Goal: Task Accomplishment & Management: Manage account settings

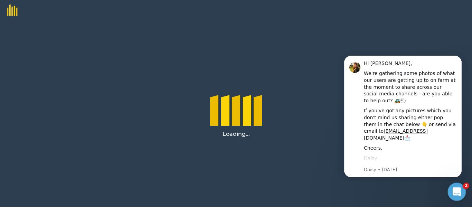
click at [457, 190] on icon "Open Intercom Messenger" at bounding box center [455, 190] width 11 height 11
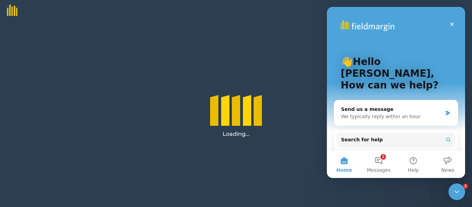
click at [263, 44] on div "Loading..." at bounding box center [236, 114] width 472 height 186
click at [451, 21] on icon "Close" at bounding box center [452, 24] width 6 height 6
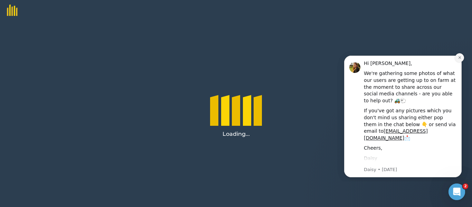
click at [461, 56] on icon "Dismiss notification" at bounding box center [460, 58] width 4 height 4
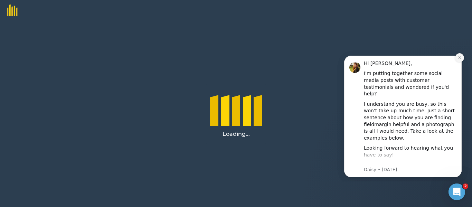
click at [461, 56] on icon "Dismiss notification" at bounding box center [460, 58] width 4 height 4
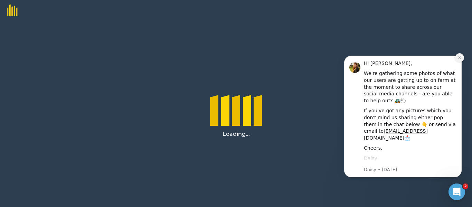
click at [459, 57] on icon "Dismiss notification" at bounding box center [459, 57] width 2 height 2
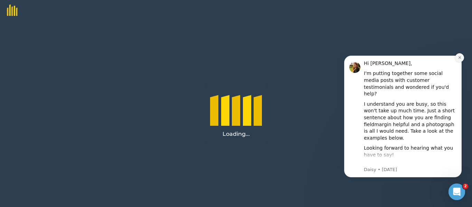
click at [459, 57] on icon "Dismiss notification" at bounding box center [459, 57] width 2 height 2
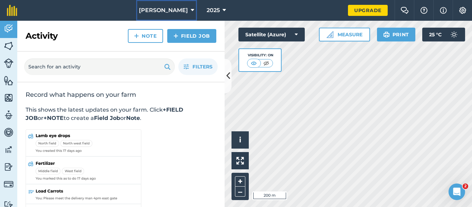
click at [191, 9] on icon at bounding box center [192, 10] width 3 height 8
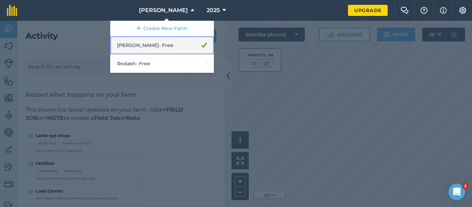
click at [203, 48] on link "[PERSON_NAME] - Free" at bounding box center [162, 45] width 104 height 18
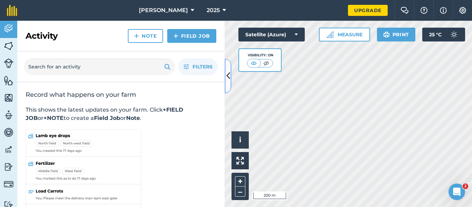
click at [228, 70] on icon at bounding box center [228, 76] width 4 height 12
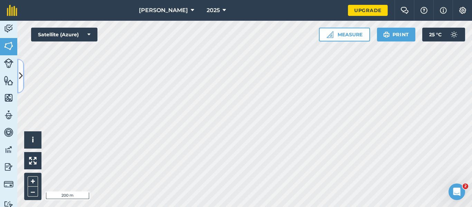
click at [19, 79] on icon at bounding box center [21, 76] width 4 height 12
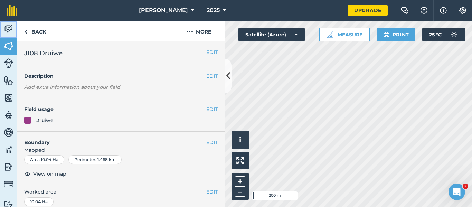
click at [8, 29] on img at bounding box center [9, 28] width 10 height 10
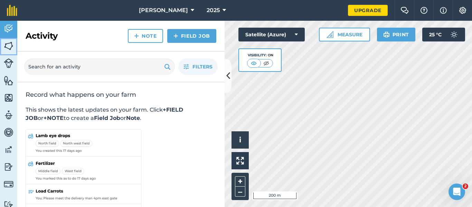
click at [12, 47] on img at bounding box center [9, 46] width 10 height 10
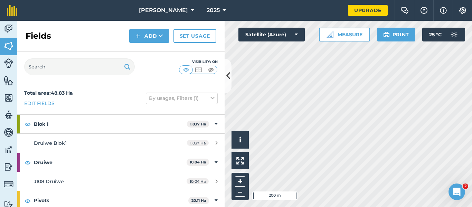
click at [92, 94] on div "Total area : 48.83 Ha Edit fields By usages, Filters (1)" at bounding box center [120, 98] width 207 height 32
click at [46, 104] on link "Edit fields" at bounding box center [39, 103] width 30 height 8
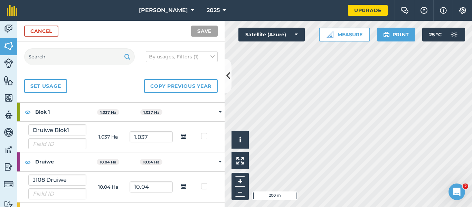
scroll to position [11, 0]
click at [45, 112] on strong "Blok 1" at bounding box center [60, 112] width 51 height 19
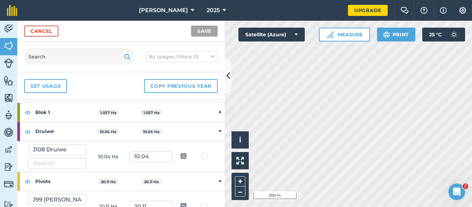
click at [219, 112] on icon at bounding box center [220, 112] width 2 height 6
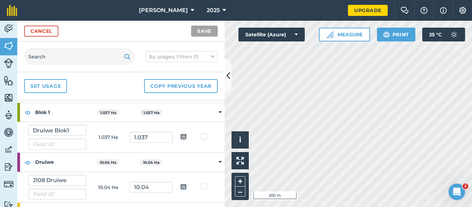
click at [180, 135] on img at bounding box center [183, 136] width 6 height 8
click at [187, 135] on input "checkbox" at bounding box center [189, 134] width 4 height 4
click at [180, 137] on img at bounding box center [183, 136] width 6 height 8
click at [187, 136] on input "checkbox" at bounding box center [189, 134] width 4 height 4
checkbox input "false"
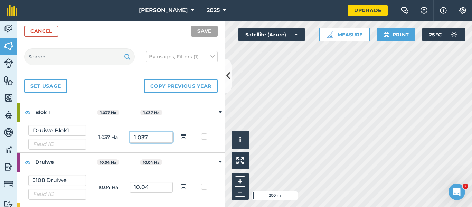
drag, startPoint x: 112, startPoint y: 137, endPoint x: 154, endPoint y: 139, distance: 42.9
click at [154, 139] on input "1.037" at bounding box center [151, 137] width 43 height 11
click at [98, 130] on td "1.037 Ha" at bounding box center [107, 137] width 43 height 31
click at [121, 109] on td "1.037 Ha" at bounding box center [107, 112] width 43 height 19
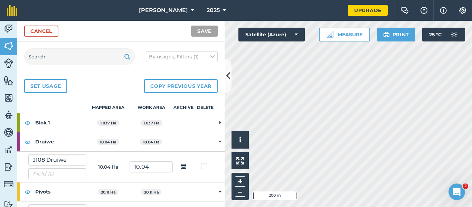
scroll to position [0, 0]
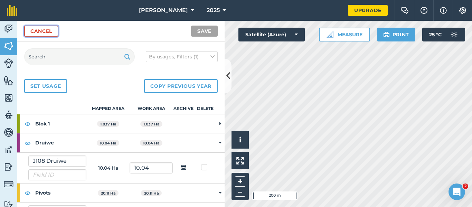
click at [36, 30] on link "Cancel" at bounding box center [41, 31] width 34 height 11
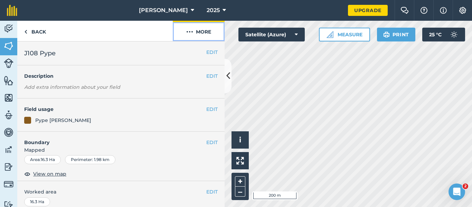
click at [192, 32] on img at bounding box center [189, 32] width 7 height 8
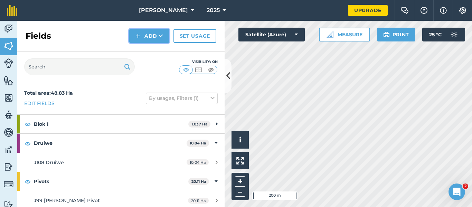
click at [149, 37] on button "Add" at bounding box center [149, 36] width 40 height 14
click at [159, 55] on link "Draw" at bounding box center [149, 51] width 38 height 15
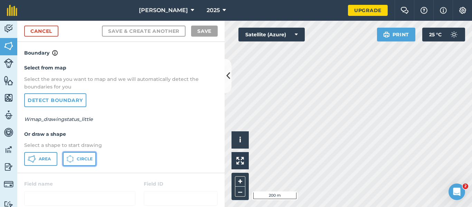
click at [81, 159] on span "Circle" at bounding box center [85, 159] width 16 height 6
click at [226, 73] on button at bounding box center [228, 76] width 7 height 35
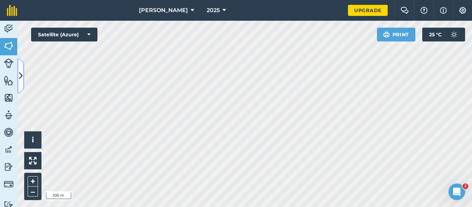
click at [22, 75] on icon at bounding box center [21, 76] width 4 height 12
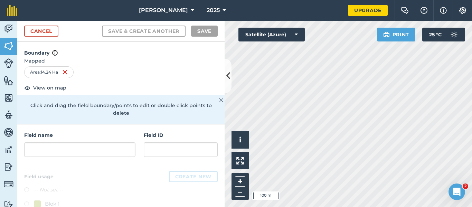
click at [75, 136] on h4 "Field name" at bounding box center [79, 135] width 111 height 8
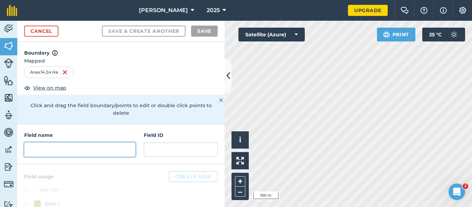
click at [54, 152] on input "text" at bounding box center [79, 149] width 111 height 15
type input "j"
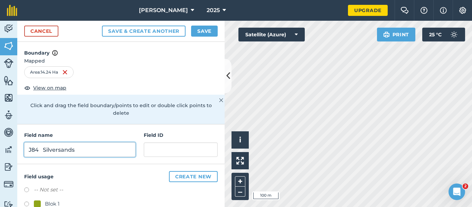
type input "J84 Silversands"
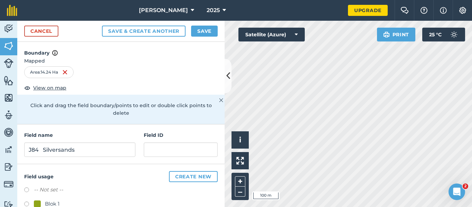
click at [202, 37] on div "Cancel Save & Create Another Save" at bounding box center [120, 31] width 207 height 21
click at [205, 31] on button "Save" at bounding box center [204, 31] width 27 height 11
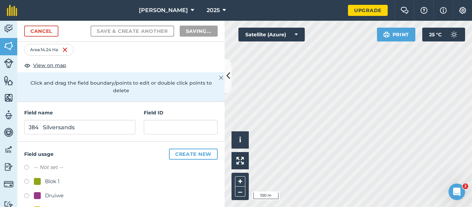
scroll to position [28, 0]
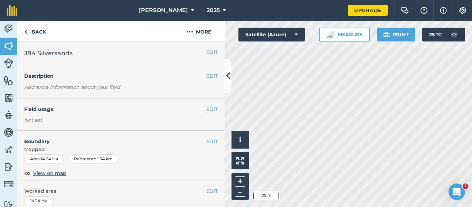
click at [150, 51] on h2 "J84 Silversands" at bounding box center [115, 53] width 182 height 10
click at [207, 54] on button "EDIT" at bounding box center [211, 52] width 11 height 8
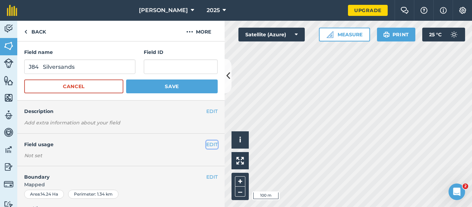
click at [206, 145] on button "EDIT" at bounding box center [211, 145] width 11 height 8
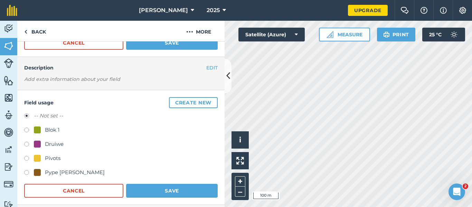
scroll to position [46, 0]
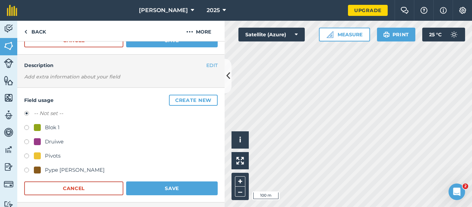
click at [26, 156] on label at bounding box center [29, 156] width 10 height 7
radio input "true"
radio input "false"
click at [167, 189] on button "Save" at bounding box center [172, 188] width 92 height 14
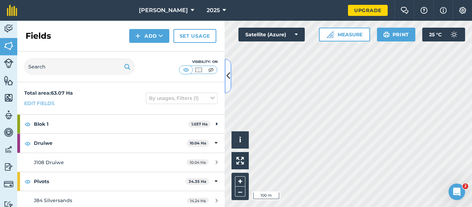
click at [226, 78] on button at bounding box center [228, 76] width 7 height 35
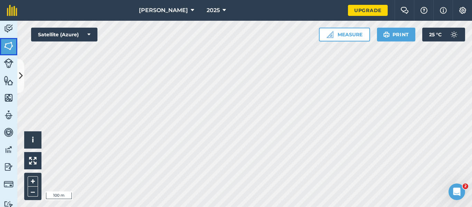
click at [7, 47] on img at bounding box center [9, 46] width 10 height 10
click at [7, 48] on img at bounding box center [9, 46] width 10 height 10
click at [23, 77] on button at bounding box center [20, 76] width 7 height 35
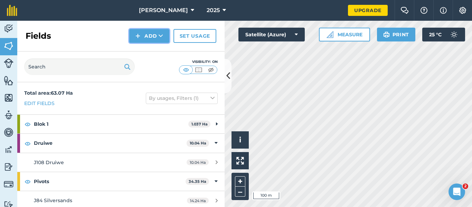
click at [155, 36] on button "Add" at bounding box center [149, 36] width 40 height 14
click at [155, 51] on link "Draw" at bounding box center [149, 51] width 38 height 15
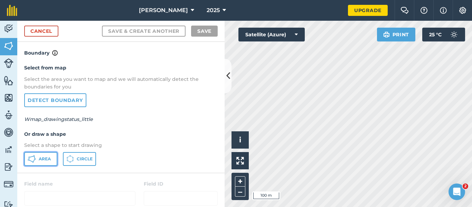
click at [43, 160] on span "Area" at bounding box center [45, 159] width 12 height 6
click at [229, 73] on icon at bounding box center [228, 76] width 4 height 12
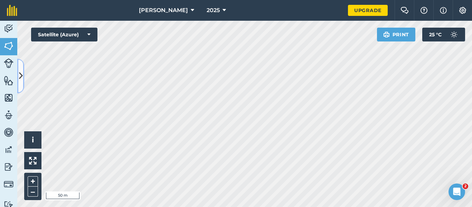
click at [18, 77] on button at bounding box center [20, 76] width 7 height 35
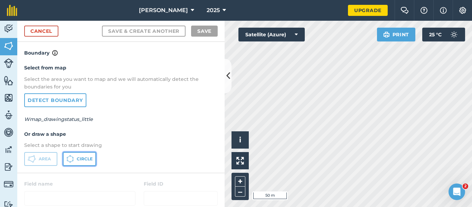
click at [77, 157] on span "Circle" at bounding box center [85, 159] width 16 height 6
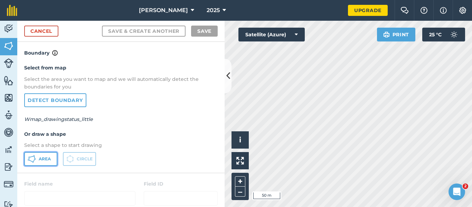
click at [45, 162] on button "Area" at bounding box center [40, 159] width 33 height 14
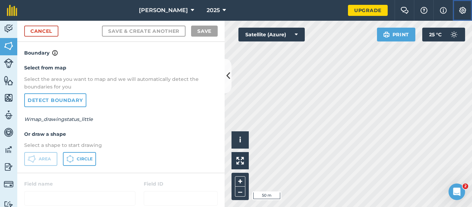
click at [464, 11] on img at bounding box center [462, 10] width 8 height 7
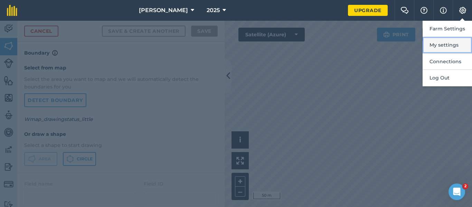
click at [450, 46] on button "My settings" at bounding box center [446, 45] width 49 height 16
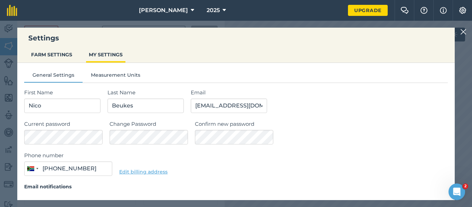
type input "076 429 5215"
click at [60, 54] on button "FARM SETTINGS" at bounding box center [51, 54] width 47 height 13
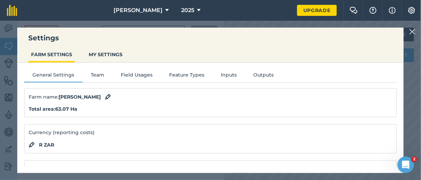
click at [412, 31] on img at bounding box center [413, 32] width 6 height 8
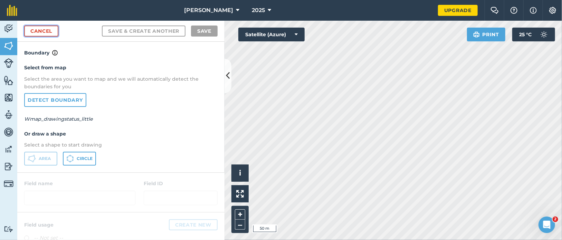
click at [46, 31] on link "Cancel" at bounding box center [41, 31] width 34 height 11
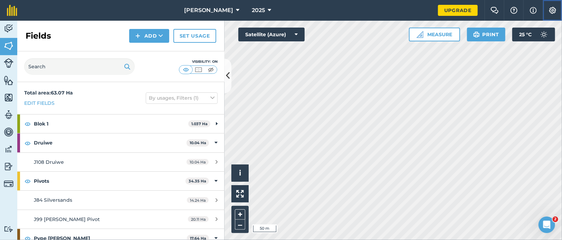
click at [471, 11] on img at bounding box center [552, 10] width 8 height 7
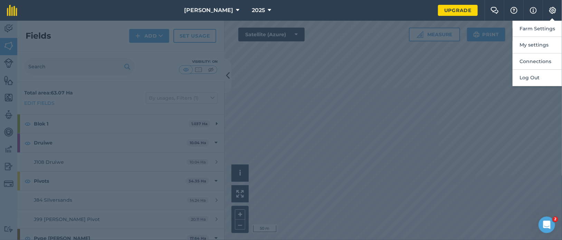
click at [456, 103] on div at bounding box center [281, 131] width 562 height 220
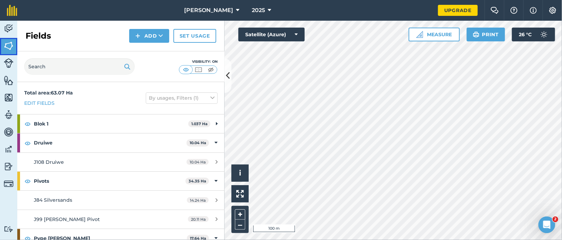
click at [6, 41] on img at bounding box center [9, 46] width 10 height 10
click at [167, 29] on button "Add" at bounding box center [149, 36] width 40 height 14
click at [168, 44] on link "Draw" at bounding box center [149, 51] width 38 height 15
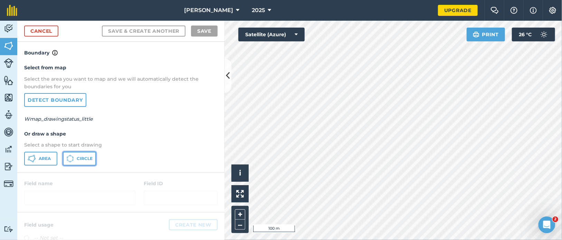
click at [66, 155] on icon at bounding box center [70, 159] width 8 height 8
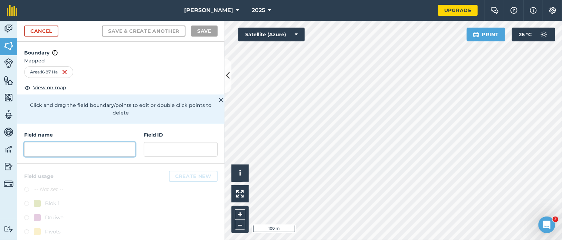
click at [64, 142] on input "text" at bounding box center [79, 149] width 111 height 15
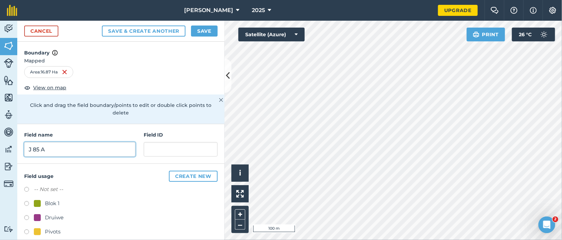
type input "J 85 A"
click at [24, 180] on label at bounding box center [29, 233] width 10 height 7
radio input "true"
click at [213, 26] on button "Save" at bounding box center [204, 31] width 27 height 11
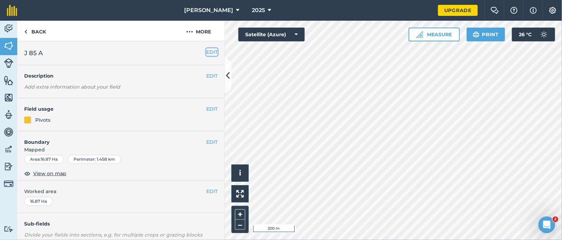
click at [209, 48] on button "EDIT" at bounding box center [211, 52] width 11 height 8
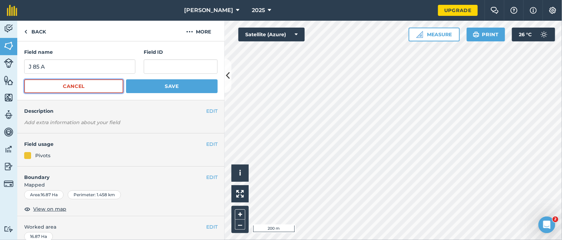
click at [90, 79] on button "Cancel" at bounding box center [73, 86] width 99 height 14
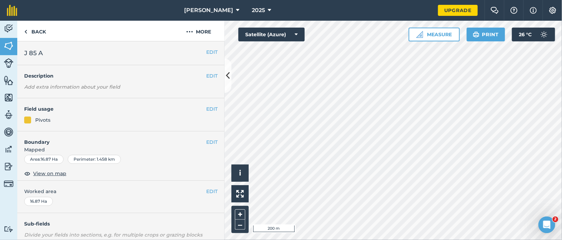
click at [107, 48] on h2 "J 85 A" at bounding box center [115, 53] width 182 height 10
click at [209, 48] on button "EDIT" at bounding box center [211, 52] width 11 height 8
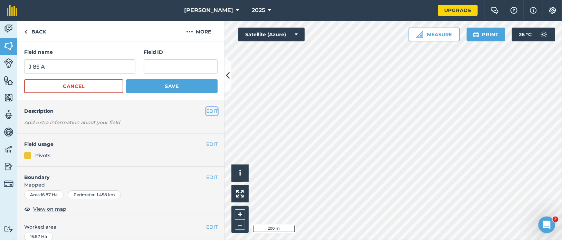
click at [206, 107] on button "EDIT" at bounding box center [211, 111] width 11 height 8
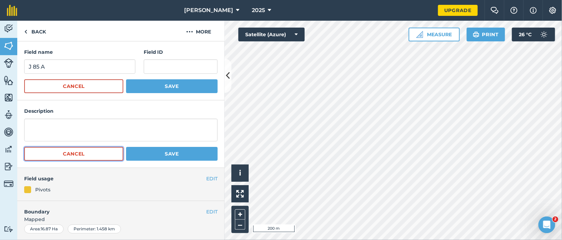
click at [64, 147] on button "Cancel" at bounding box center [73, 154] width 99 height 14
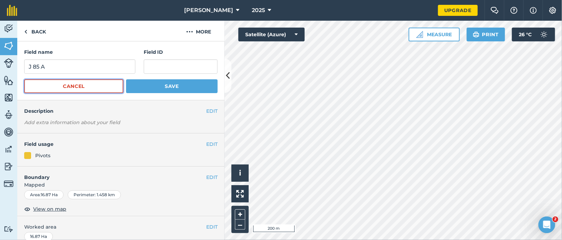
click at [102, 79] on button "Cancel" at bounding box center [73, 86] width 99 height 14
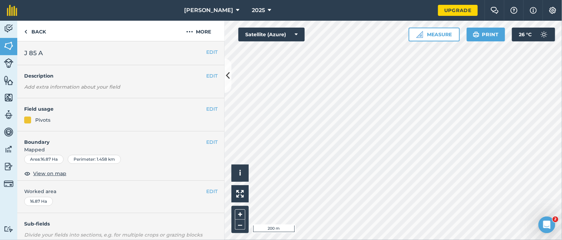
click at [28, 48] on span "J 85 A" at bounding box center [33, 53] width 19 height 10
click at [99, 48] on h2 "J 85 A" at bounding box center [115, 53] width 182 height 10
click at [30, 22] on link "Back" at bounding box center [35, 31] width 36 height 20
click at [24, 28] on img at bounding box center [25, 32] width 3 height 8
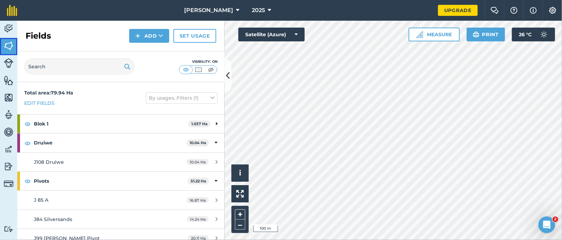
click at [11, 42] on img at bounding box center [9, 46] width 10 height 10
click at [169, 29] on button "Add" at bounding box center [149, 36] width 40 height 14
click at [104, 29] on div "Fields Add Draw Import Set usage" at bounding box center [120, 36] width 207 height 31
click at [9, 23] on img at bounding box center [9, 28] width 10 height 10
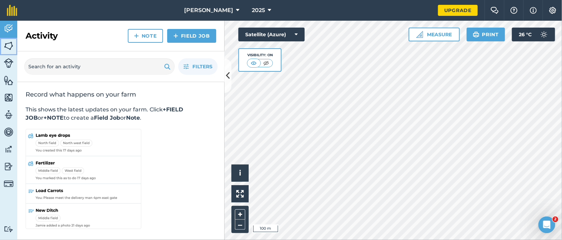
click at [10, 41] on img at bounding box center [9, 46] width 10 height 10
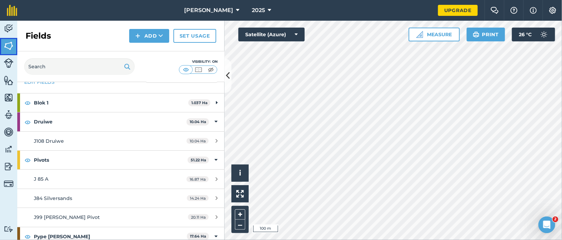
scroll to position [23, 0]
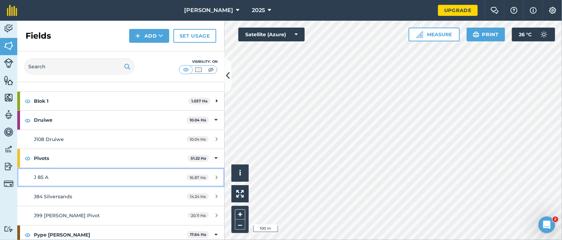
drag, startPoint x: 79, startPoint y: 142, endPoint x: 68, endPoint y: 147, distance: 11.9
click at [68, 174] on div "J 85 A" at bounding box center [99, 178] width 130 height 8
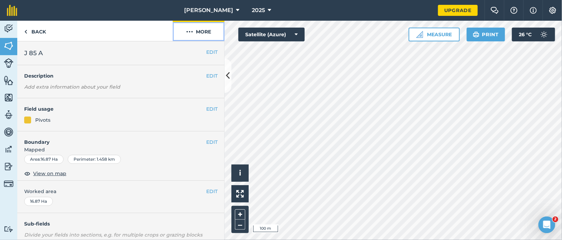
click at [200, 23] on button "More" at bounding box center [199, 31] width 52 height 20
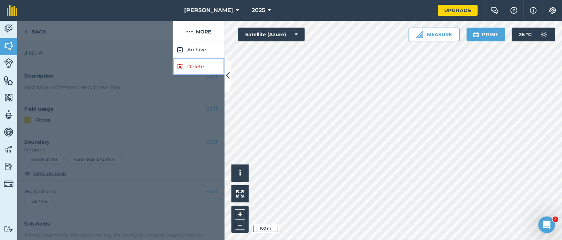
click at [190, 60] on link "Delete" at bounding box center [199, 66] width 52 height 17
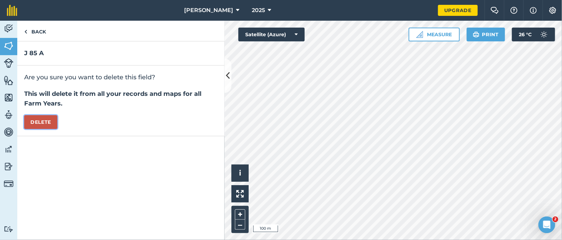
click at [31, 115] on button "Delete" at bounding box center [40, 122] width 33 height 14
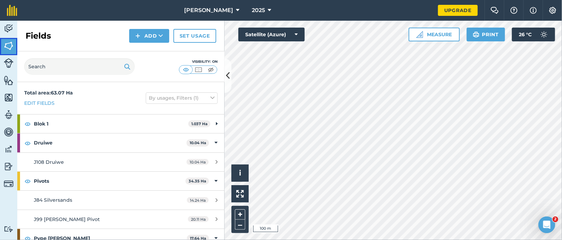
click at [10, 41] on img at bounding box center [9, 46] width 10 height 10
click at [13, 41] on img at bounding box center [9, 46] width 10 height 10
click at [169, 29] on button "Add" at bounding box center [149, 36] width 40 height 14
click at [168, 44] on link "Draw" at bounding box center [149, 51] width 38 height 15
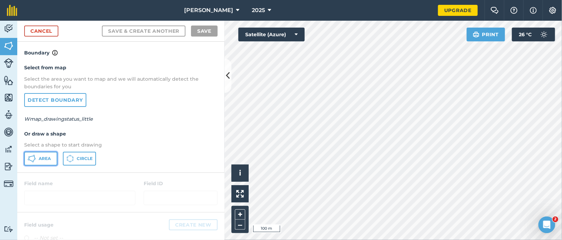
click at [28, 155] on icon at bounding box center [32, 159] width 8 height 8
click at [421, 9] on img at bounding box center [552, 10] width 8 height 7
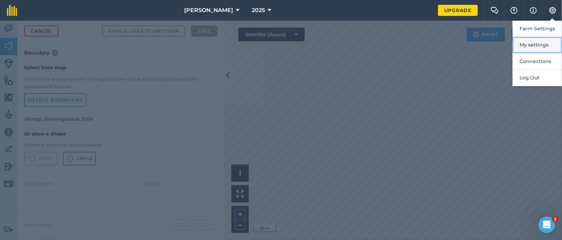
click at [421, 37] on button "My settings" at bounding box center [537, 45] width 49 height 16
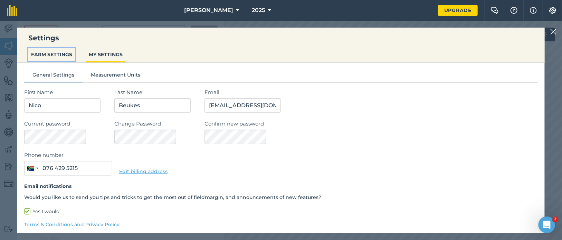
click at [59, 52] on button "FARM SETTINGS" at bounding box center [51, 54] width 47 height 13
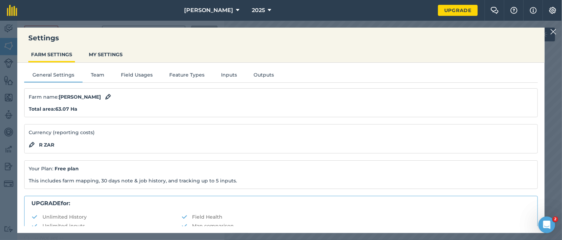
click at [421, 31] on img at bounding box center [553, 32] width 6 height 8
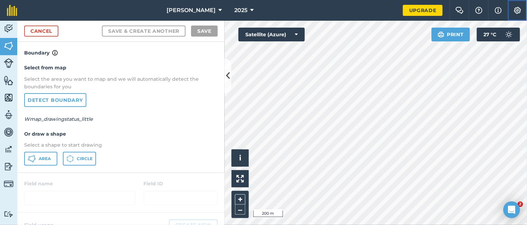
click at [522, 7] on img at bounding box center [517, 10] width 8 height 7
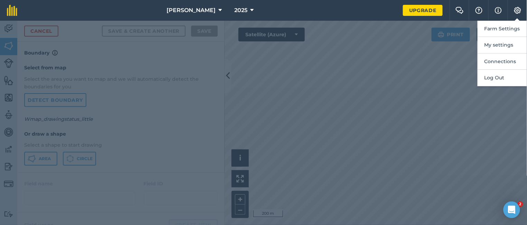
click at [391, 94] on div at bounding box center [263, 123] width 527 height 204
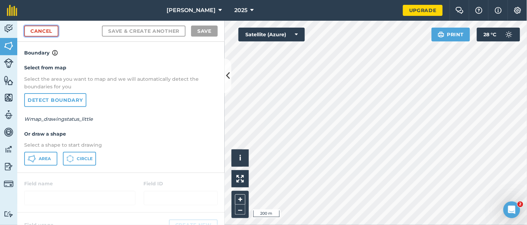
click at [37, 32] on link "Cancel" at bounding box center [41, 31] width 34 height 11
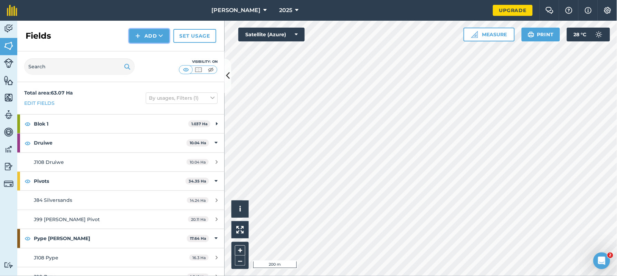
click at [154, 34] on button "Add" at bounding box center [149, 36] width 40 height 14
click at [151, 51] on link "Draw" at bounding box center [149, 51] width 38 height 15
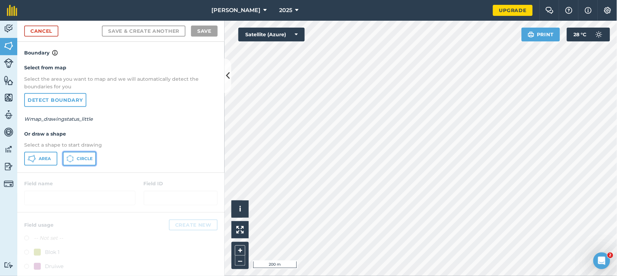
click at [80, 157] on span "Circle" at bounding box center [85, 159] width 16 height 6
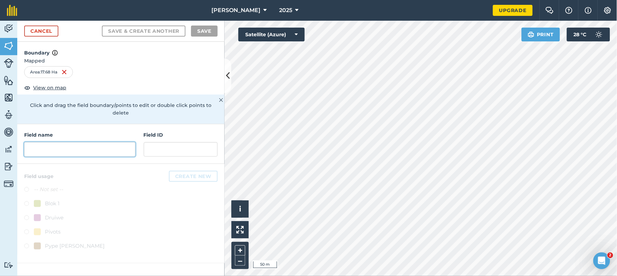
click at [47, 144] on input "text" at bounding box center [79, 149] width 111 height 15
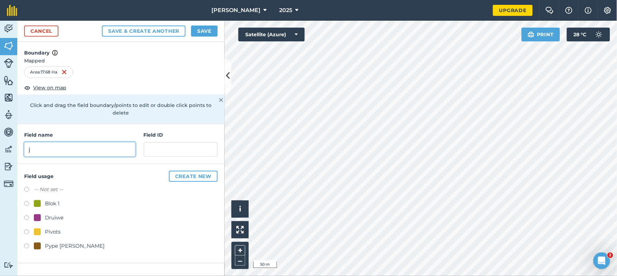
type input "j"
type input "J 85 B"
click at [57, 225] on div "Pivots" at bounding box center [53, 232] width 16 height 8
click at [171, 29] on button "Save & Create Another" at bounding box center [144, 31] width 84 height 11
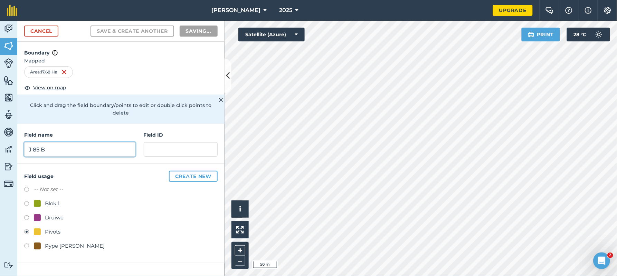
radio input "false"
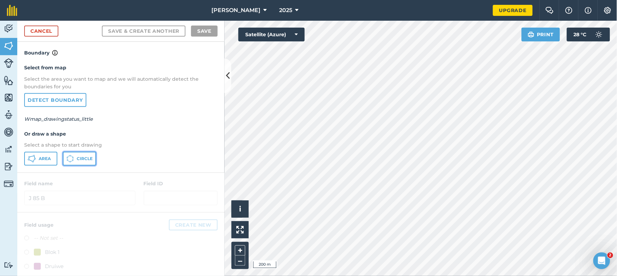
click at [78, 159] on span "Circle" at bounding box center [85, 159] width 16 height 6
click at [48, 30] on link "Cancel" at bounding box center [41, 31] width 34 height 11
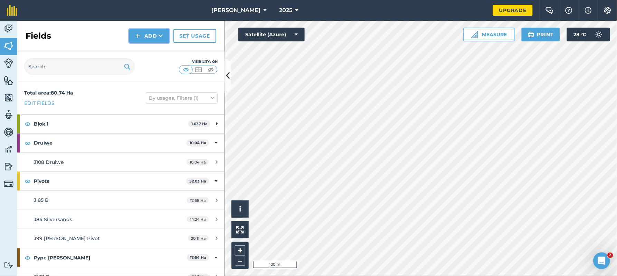
click at [152, 35] on button "Add" at bounding box center [149, 36] width 40 height 14
click at [153, 53] on link "Draw" at bounding box center [149, 51] width 38 height 15
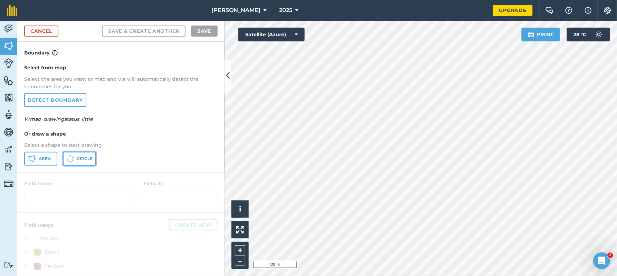
click at [85, 159] on span "Circle" at bounding box center [85, 159] width 16 height 6
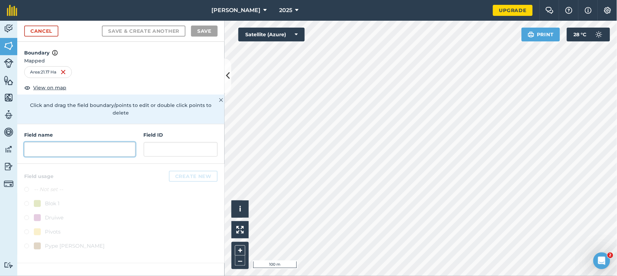
click at [54, 142] on input "text" at bounding box center [79, 149] width 111 height 15
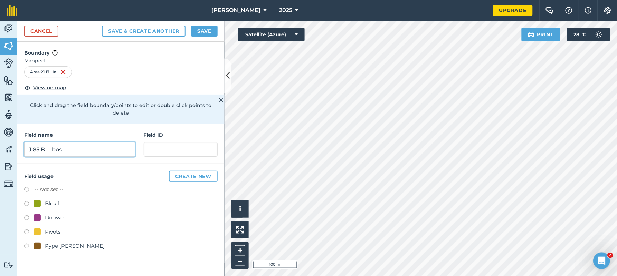
type input "J 85 B bos"
click at [23, 221] on div "Field usage Create new -- Not set -- Blok 1 Druiwe Pivots Pype [PERSON_NAME]" at bounding box center [120, 213] width 207 height 99
click at [29, 225] on label at bounding box center [29, 233] width 10 height 7
radio input "true"
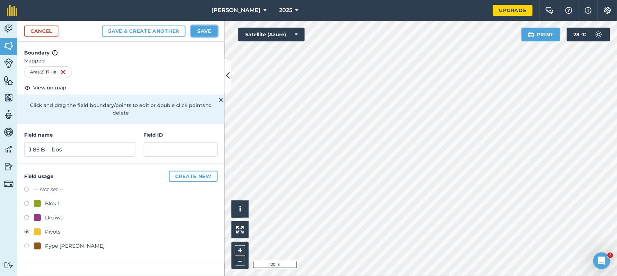
click at [208, 32] on button "Save" at bounding box center [204, 31] width 27 height 11
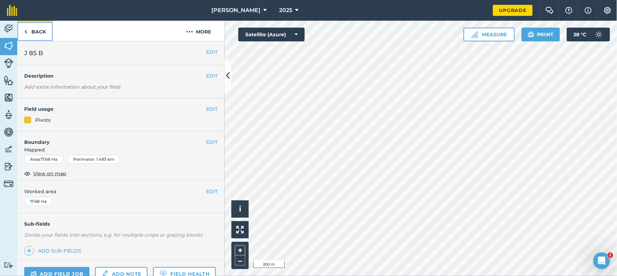
click at [26, 31] on img at bounding box center [25, 32] width 3 height 8
click at [226, 85] on button at bounding box center [228, 76] width 7 height 35
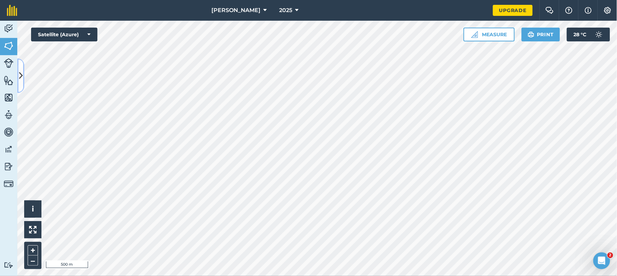
click at [19, 74] on icon at bounding box center [21, 76] width 4 height 12
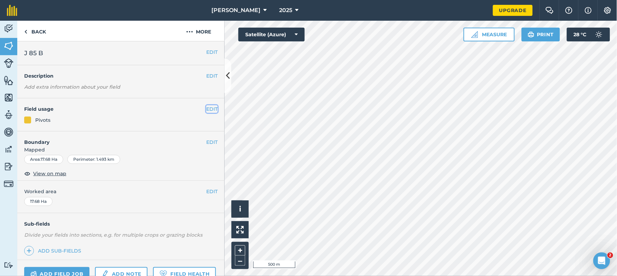
click at [206, 110] on button "EDIT" at bounding box center [211, 109] width 11 height 8
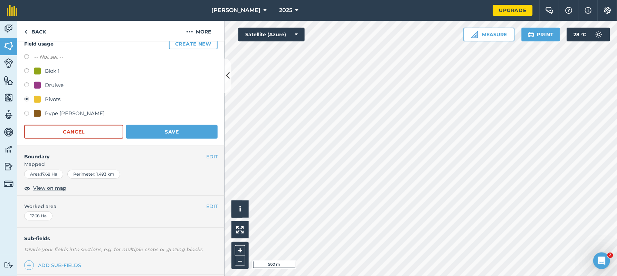
scroll to position [86, 0]
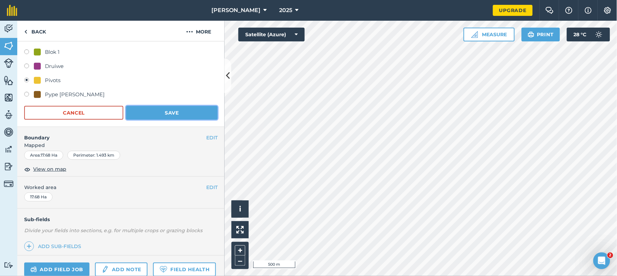
click at [182, 113] on button "Save" at bounding box center [172, 113] width 92 height 14
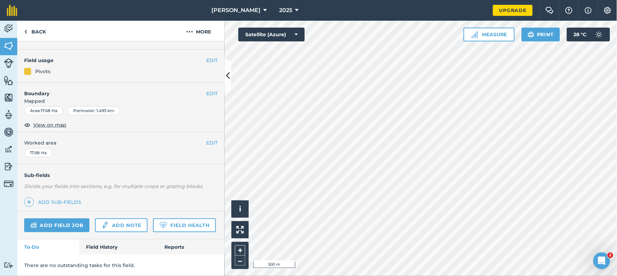
click at [42, 68] on div "Pivots" at bounding box center [42, 72] width 15 height 8
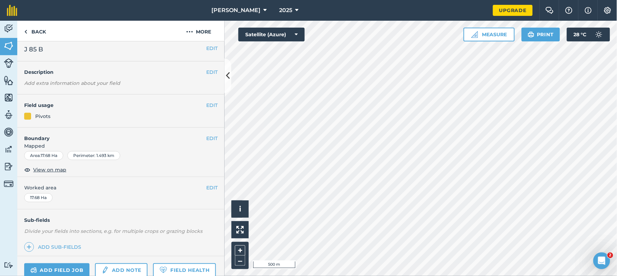
scroll to position [0, 0]
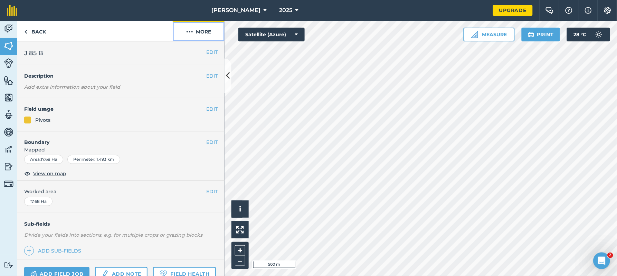
click at [188, 31] on img at bounding box center [189, 32] width 7 height 8
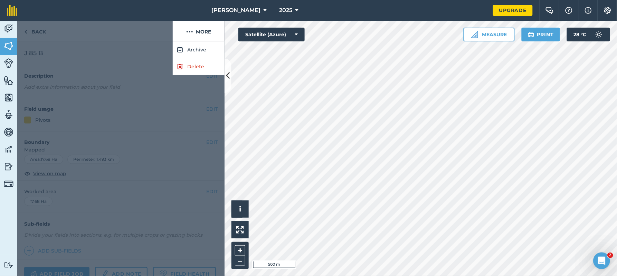
click at [118, 29] on div at bounding box center [94, 31] width 155 height 21
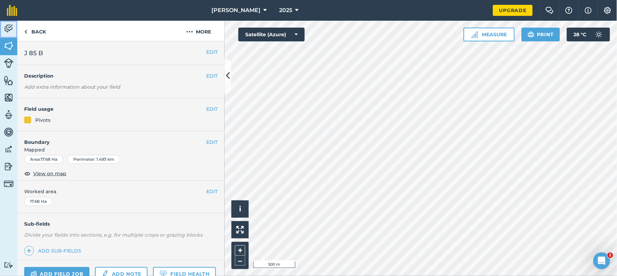
click at [6, 27] on img at bounding box center [9, 28] width 10 height 10
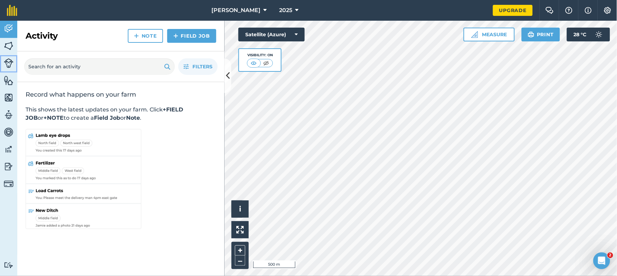
click at [8, 64] on img at bounding box center [9, 63] width 10 height 10
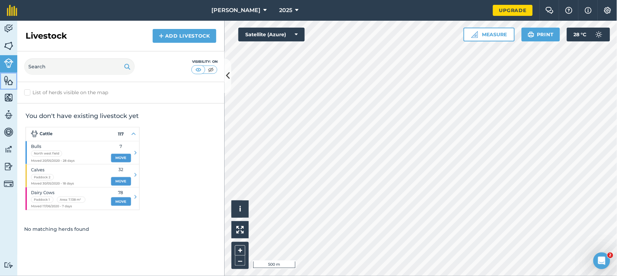
click at [11, 81] on img at bounding box center [9, 80] width 10 height 10
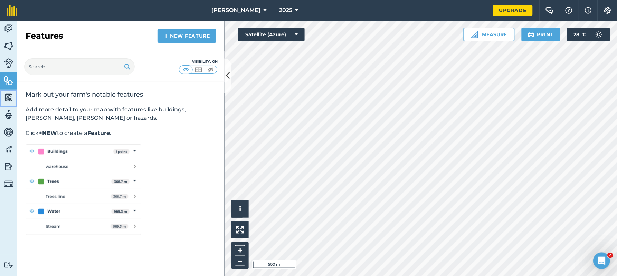
click at [11, 97] on img at bounding box center [9, 98] width 10 height 10
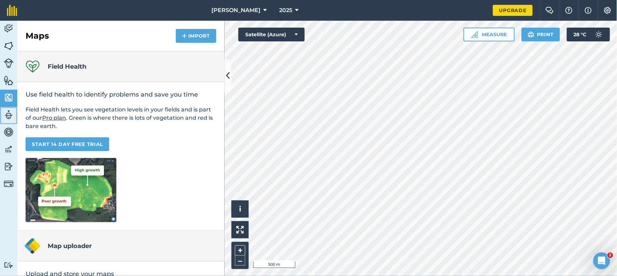
click at [9, 117] on img at bounding box center [9, 115] width 10 height 10
select select "MEMBER"
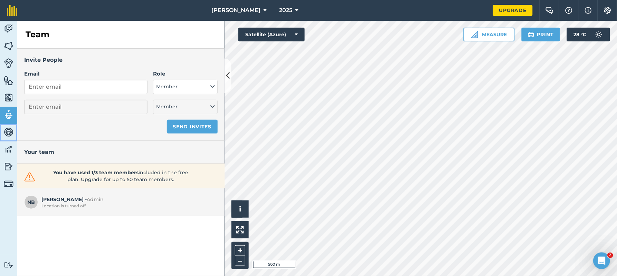
click at [7, 134] on img at bounding box center [9, 132] width 10 height 10
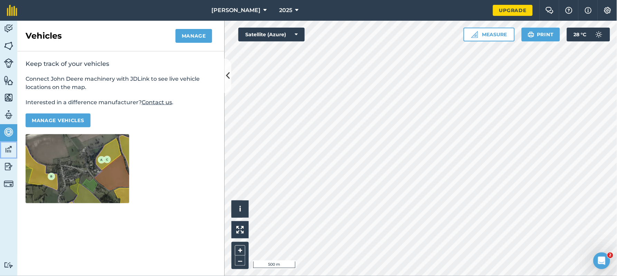
click at [8, 153] on img at bounding box center [9, 149] width 10 height 10
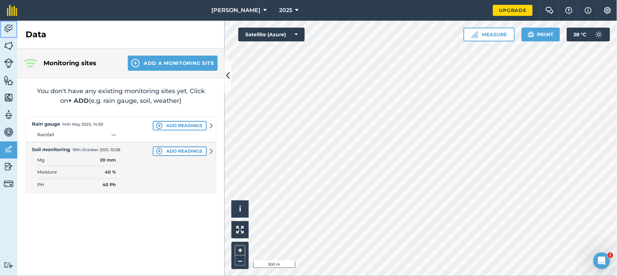
click at [0, 32] on link "Activity" at bounding box center [8, 29] width 17 height 17
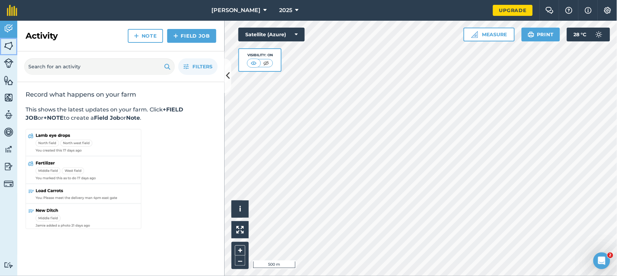
click at [6, 45] on img at bounding box center [9, 46] width 10 height 10
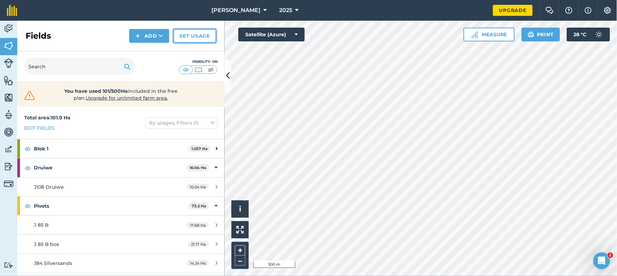
click at [183, 39] on link "Set usage" at bounding box center [194, 36] width 43 height 14
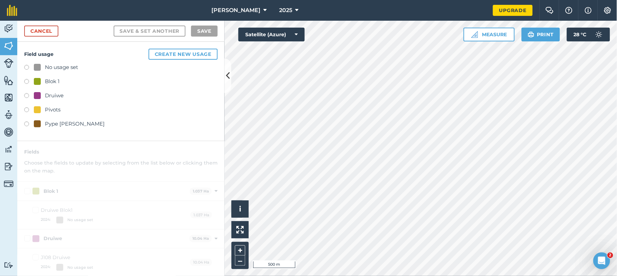
click at [37, 93] on div at bounding box center [37, 95] width 7 height 7
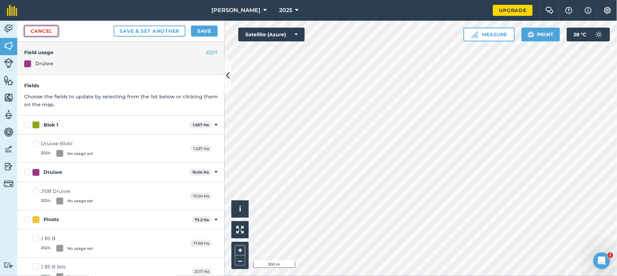
click at [47, 29] on link "Cancel" at bounding box center [41, 31] width 34 height 11
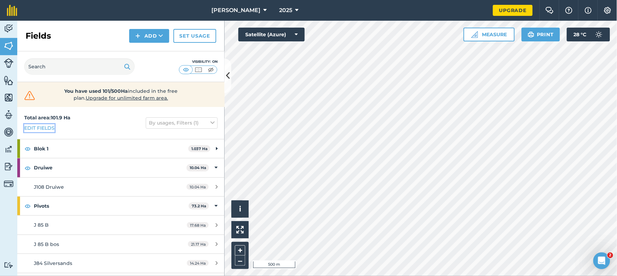
click at [47, 130] on link "Edit fields" at bounding box center [39, 128] width 30 height 8
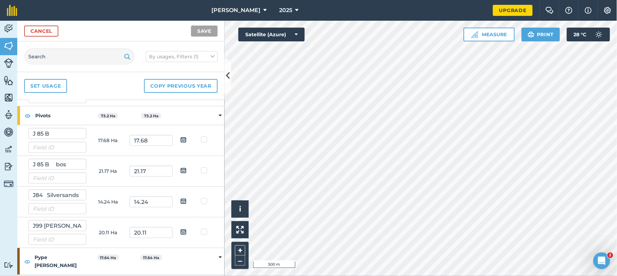
scroll to position [72, 0]
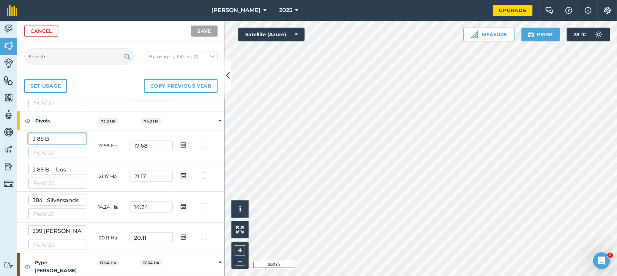
click at [84, 140] on input "J 85 B" at bounding box center [57, 138] width 58 height 11
type input "J 85"
click at [210, 27] on button "Save" at bounding box center [204, 31] width 27 height 11
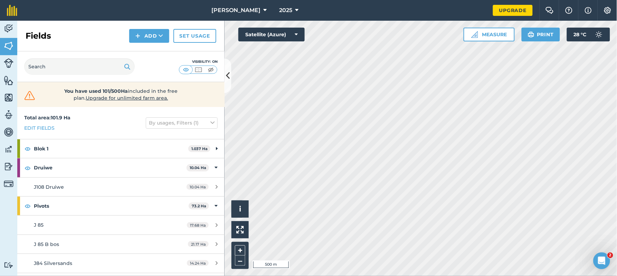
click at [526, 10] on div "[PERSON_NAME] 2025 Upgrade Farm Chat Help Info Settings Map printing is not ava…" at bounding box center [308, 138] width 617 height 276
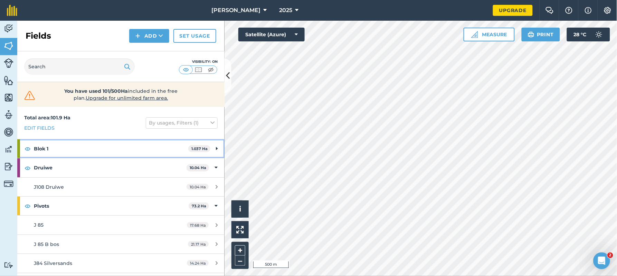
click at [147, 149] on strong "Blok 1" at bounding box center [111, 149] width 154 height 19
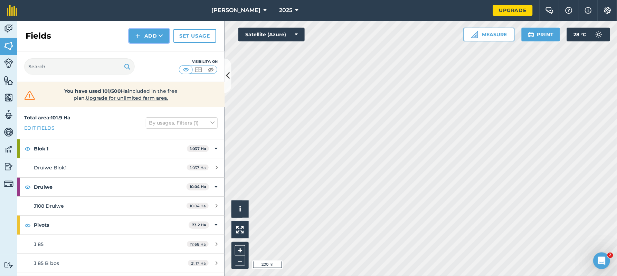
click at [153, 39] on button "Add" at bounding box center [149, 36] width 40 height 14
click at [144, 53] on link "Draw" at bounding box center [149, 51] width 38 height 15
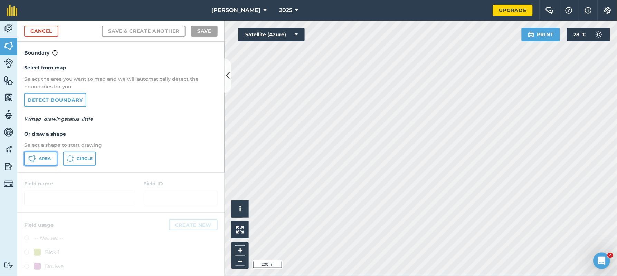
click at [42, 156] on span "Area" at bounding box center [45, 159] width 12 height 6
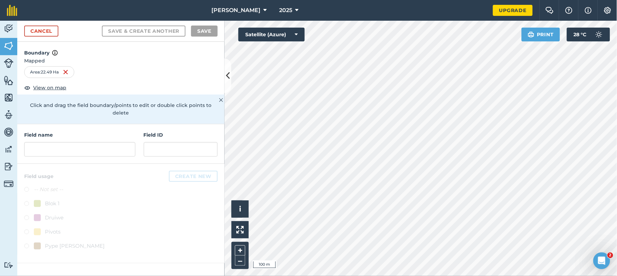
drag, startPoint x: 0, startPoint y: 252, endPoint x: 128, endPoint y: 160, distance: 158.4
click at [128, 164] on div at bounding box center [120, 213] width 207 height 99
click at [48, 142] on input "text" at bounding box center [79, 149] width 111 height 15
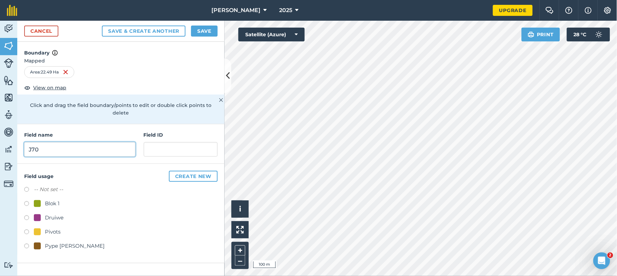
type input "J70"
click at [26, 225] on label at bounding box center [29, 233] width 10 height 7
click at [164, 142] on input "text" at bounding box center [181, 149] width 74 height 15
click at [161, 31] on button "Save & Create Another" at bounding box center [144, 31] width 84 height 11
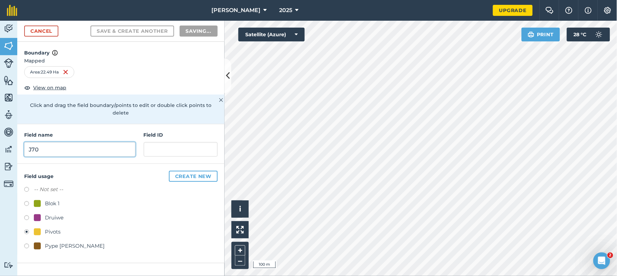
radio input "false"
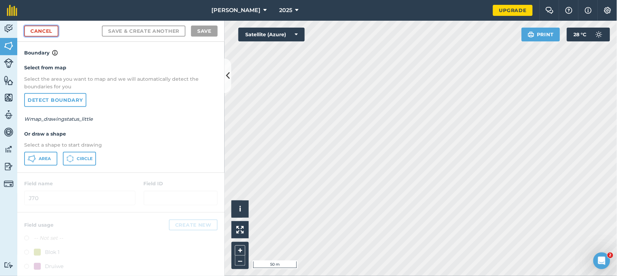
click at [40, 27] on link "Cancel" at bounding box center [41, 31] width 34 height 11
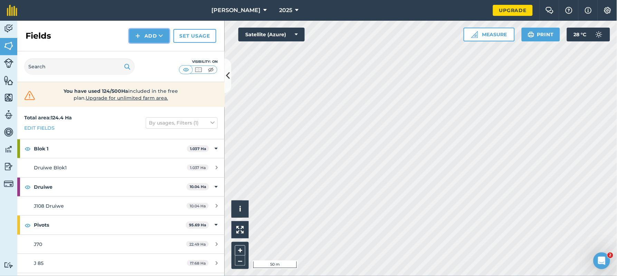
click at [162, 32] on icon at bounding box center [161, 35] width 4 height 7
click at [151, 57] on link "Draw" at bounding box center [149, 51] width 38 height 15
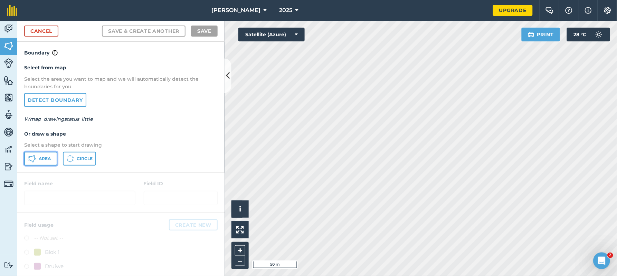
click at [44, 157] on span "Area" at bounding box center [45, 159] width 12 height 6
click at [31, 30] on link "Cancel" at bounding box center [41, 31] width 34 height 11
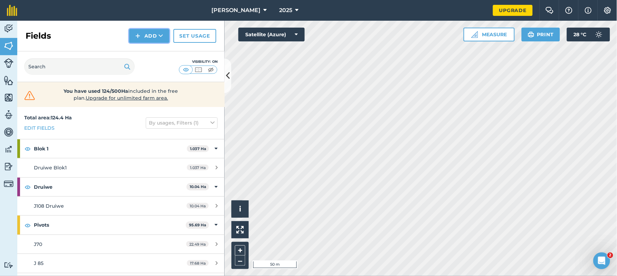
click at [156, 36] on button "Add" at bounding box center [149, 36] width 40 height 14
click at [159, 52] on link "Draw" at bounding box center [149, 51] width 38 height 15
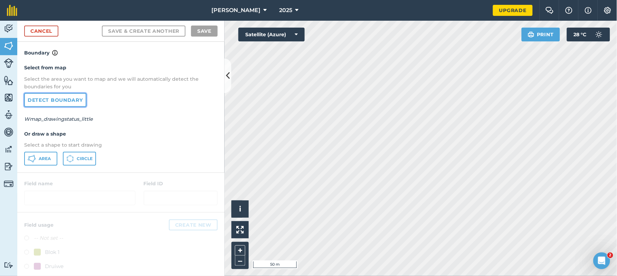
click at [77, 103] on link "Detect boundary" at bounding box center [55, 100] width 62 height 14
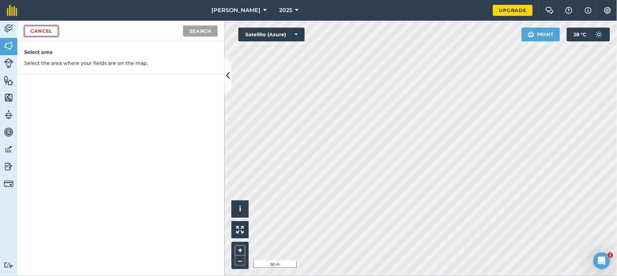
click at [47, 32] on link "Cancel" at bounding box center [41, 31] width 34 height 11
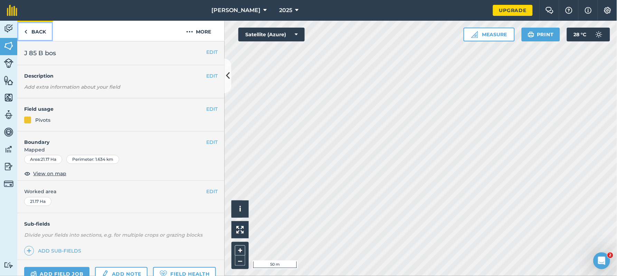
click at [29, 31] on link "Back" at bounding box center [35, 31] width 36 height 20
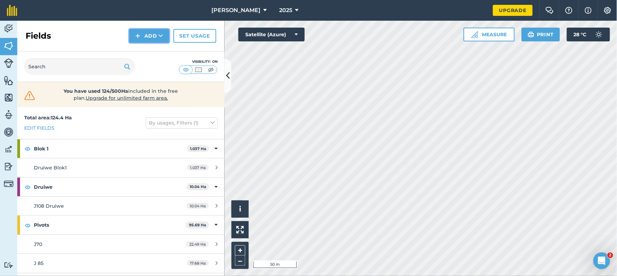
click at [151, 34] on button "Add" at bounding box center [149, 36] width 40 height 14
click at [152, 51] on link "Draw" at bounding box center [149, 51] width 38 height 15
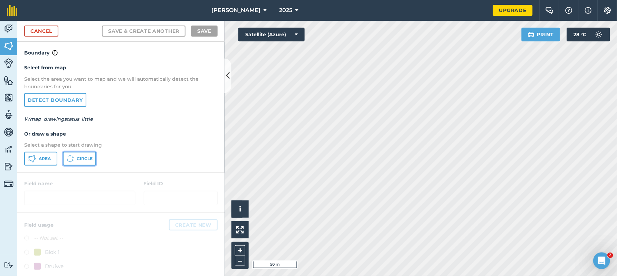
click at [78, 159] on span "Circle" at bounding box center [85, 159] width 16 height 6
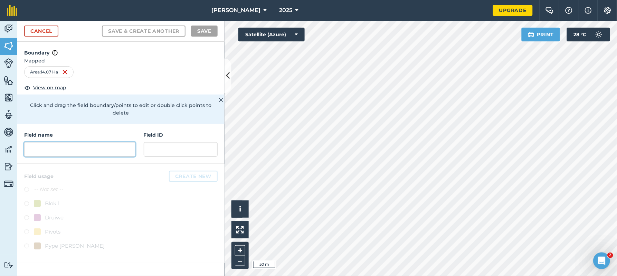
click at [38, 142] on input "text" at bounding box center [79, 149] width 111 height 15
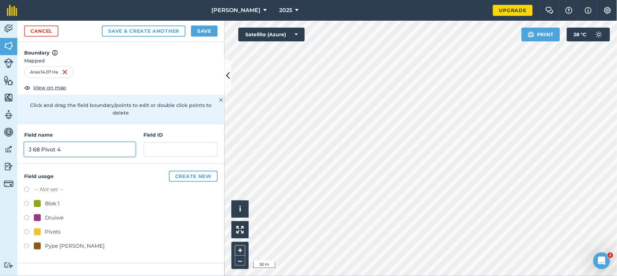
type input "J 68 Pivot 4"
click at [25, 225] on label at bounding box center [29, 233] width 10 height 7
radio input "true"
click at [203, 33] on button "Save" at bounding box center [204, 31] width 27 height 11
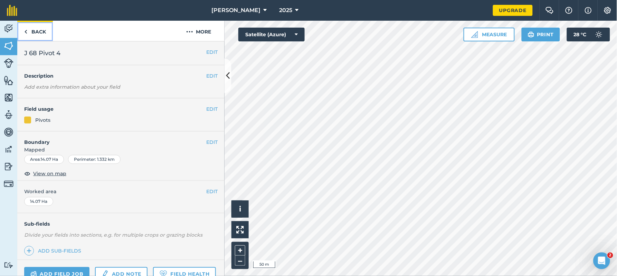
click at [26, 30] on img at bounding box center [25, 32] width 3 height 8
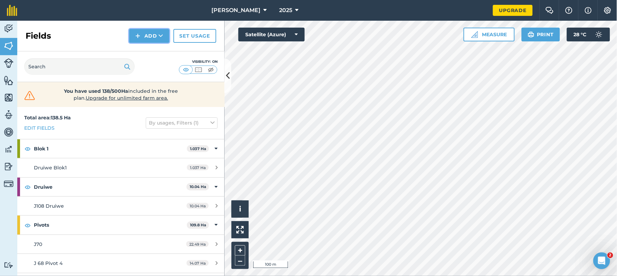
click at [145, 34] on button "Add" at bounding box center [149, 36] width 40 height 14
click at [154, 51] on link "Draw" at bounding box center [149, 51] width 38 height 15
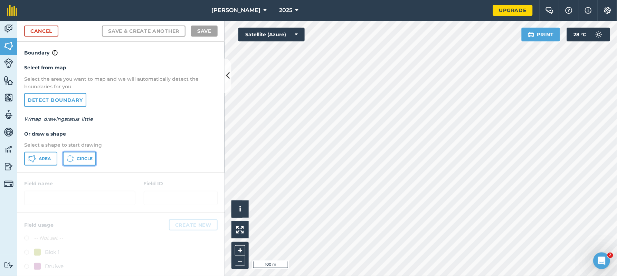
click at [86, 157] on span "Circle" at bounding box center [85, 159] width 16 height 6
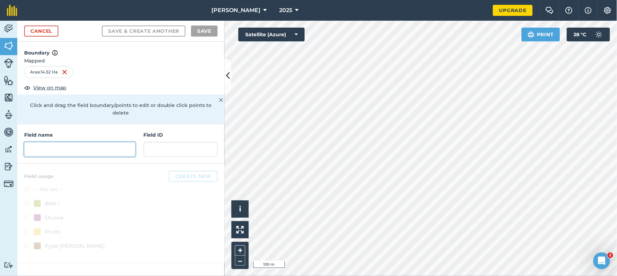
click at [89, 142] on input "text" at bounding box center [79, 149] width 111 height 15
type input "j"
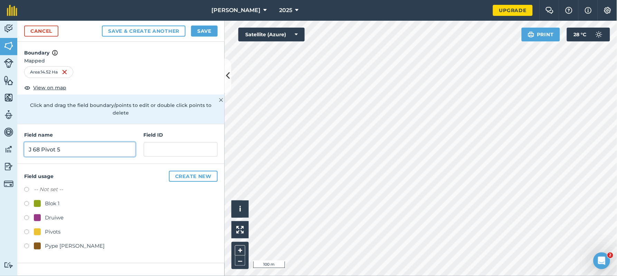
type input "J 68 Pivot 5"
click at [27, 225] on label at bounding box center [29, 233] width 10 height 7
radio input "true"
click at [205, 30] on button "Save" at bounding box center [204, 31] width 27 height 11
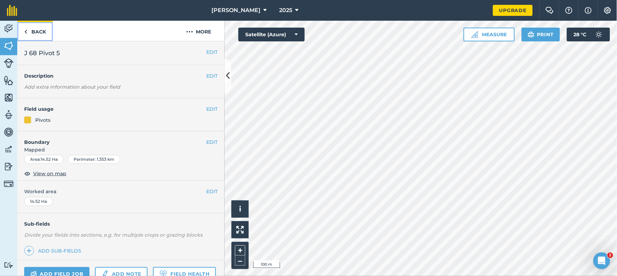
click at [23, 30] on link "Back" at bounding box center [35, 31] width 36 height 20
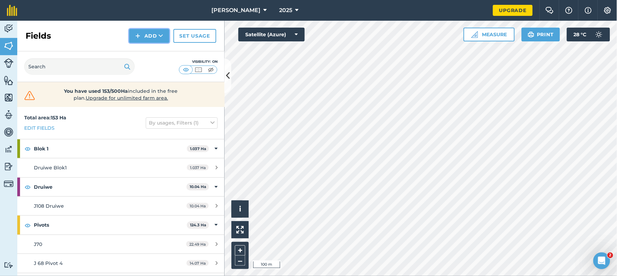
click at [147, 35] on button "Add" at bounding box center [149, 36] width 40 height 14
click at [150, 49] on link "Draw" at bounding box center [149, 51] width 38 height 15
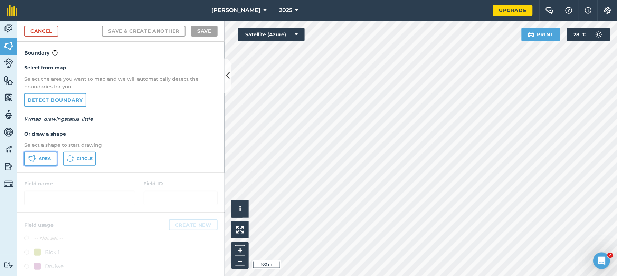
click at [41, 157] on span "Area" at bounding box center [45, 159] width 12 height 6
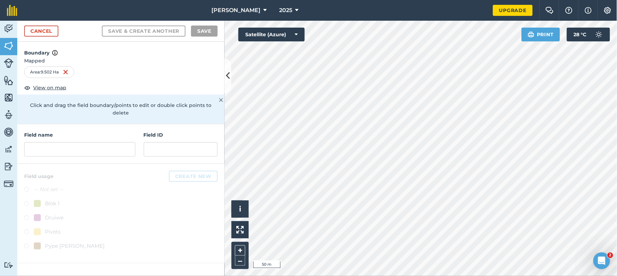
click at [70, 131] on h4 "Field name" at bounding box center [79, 135] width 111 height 8
click at [49, 143] on input "text" at bounding box center [79, 149] width 111 height 15
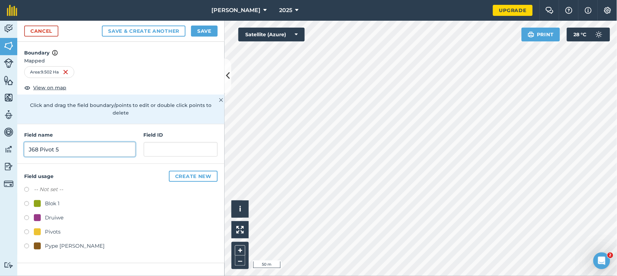
type input "J68 Pivot 5"
click at [26, 225] on label at bounding box center [29, 233] width 10 height 7
click at [143, 31] on button "Save & Create Another" at bounding box center [144, 31] width 84 height 11
radio input "false"
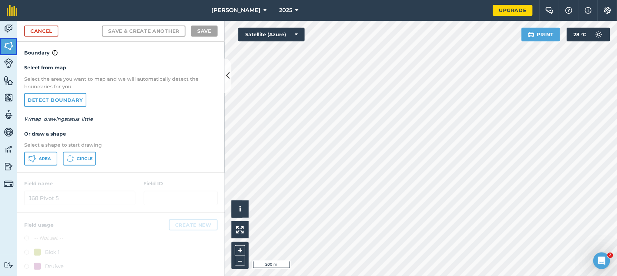
click at [7, 42] on img at bounding box center [9, 46] width 10 height 10
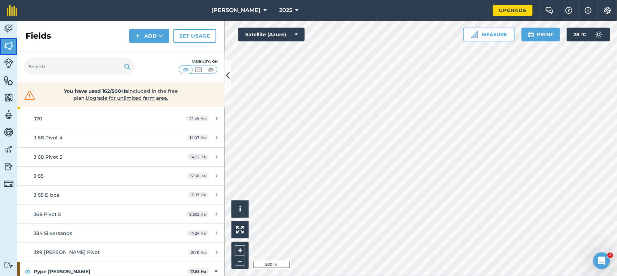
scroll to position [130, 0]
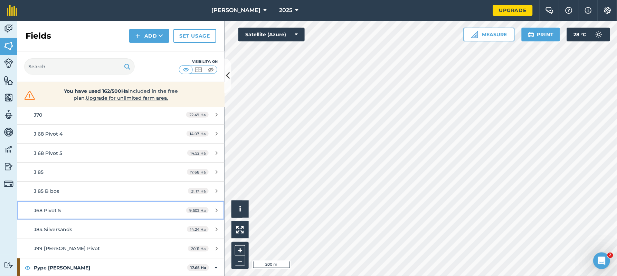
click at [89, 211] on div "J68 Pivot 5" at bounding box center [99, 211] width 130 height 8
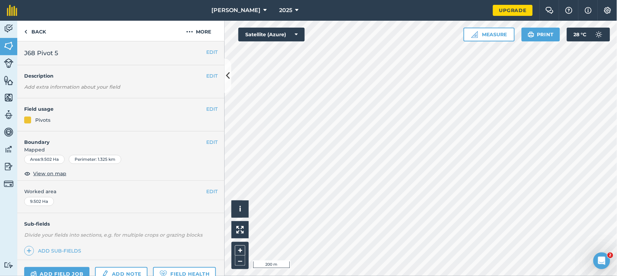
click at [212, 194] on div "EDIT Worked area 9.502 Ha" at bounding box center [120, 197] width 207 height 32
click at [206, 193] on button "EDIT" at bounding box center [211, 192] width 11 height 8
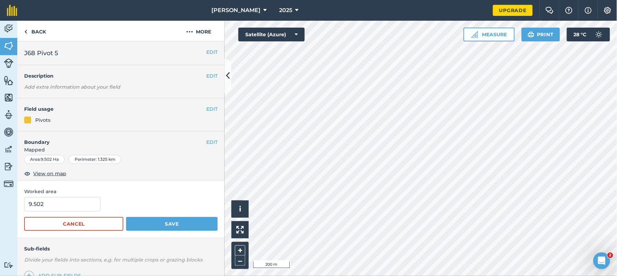
click at [77, 52] on h2 "J68 Pivot 5" at bounding box center [115, 53] width 182 height 10
click at [89, 221] on button "Cancel" at bounding box center [73, 224] width 99 height 14
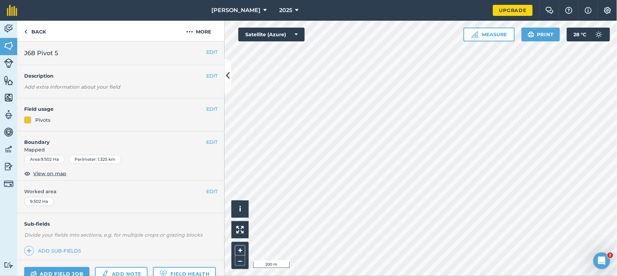
click at [92, 50] on h2 "J68 Pivot 5" at bounding box center [115, 53] width 182 height 10
click at [62, 52] on h2 "J68 Pivot 5" at bounding box center [115, 53] width 182 height 10
click at [52, 52] on span "J68 Pivot 5" at bounding box center [41, 53] width 34 height 10
click at [207, 52] on button "EDIT" at bounding box center [211, 52] width 11 height 8
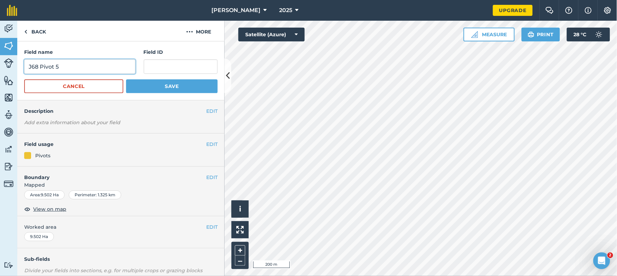
click at [64, 67] on input "J68 Pivot 5" at bounding box center [79, 66] width 111 height 15
type input "J68 Pivot 3"
click at [170, 88] on button "Save" at bounding box center [172, 86] width 92 height 14
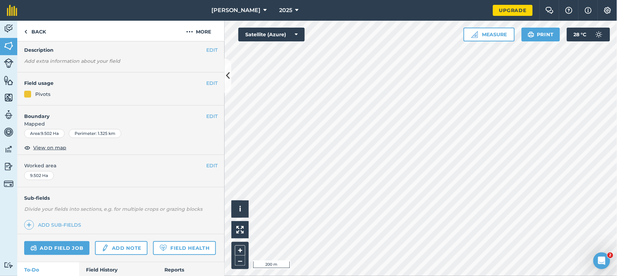
scroll to position [29, 0]
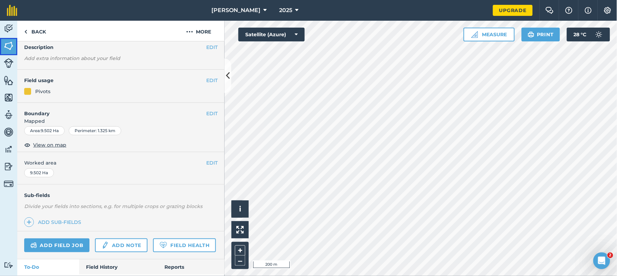
click at [12, 49] on img at bounding box center [9, 46] width 10 height 10
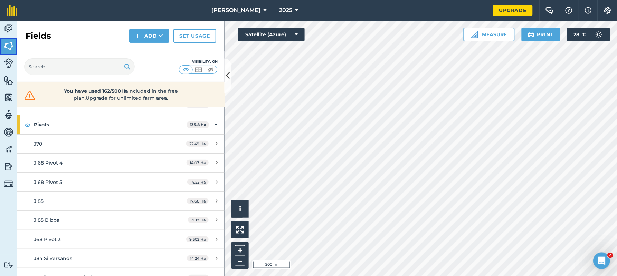
scroll to position [115, 0]
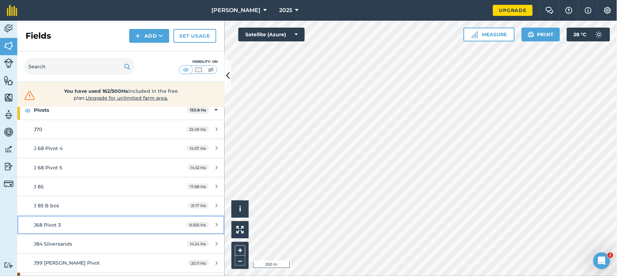
click at [57, 225] on span "J68 Pivot 3" at bounding box center [47, 225] width 27 height 6
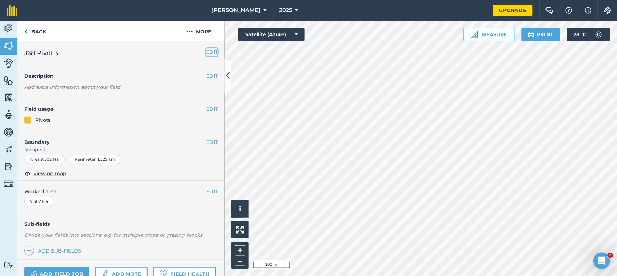
click at [206, 50] on button "EDIT" at bounding box center [211, 52] width 11 height 8
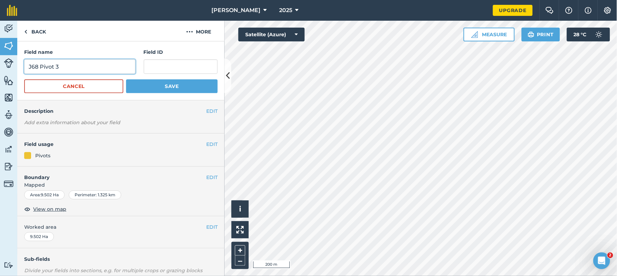
click at [30, 67] on input "J68 Pivot 3" at bounding box center [79, 66] width 111 height 15
type input "J 68 Pivot 3"
click at [162, 88] on button "Save" at bounding box center [172, 86] width 92 height 14
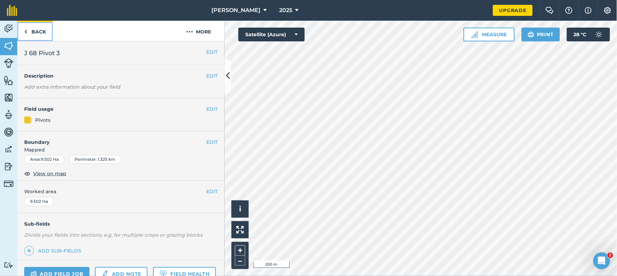
click at [30, 32] on link "Back" at bounding box center [35, 31] width 36 height 20
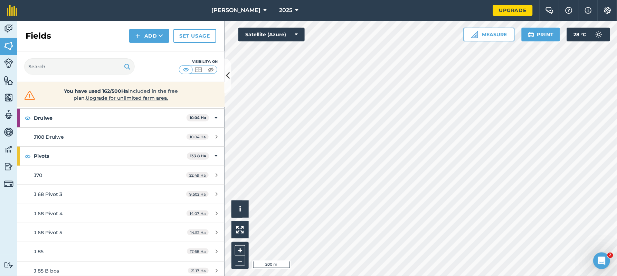
scroll to position [72, 0]
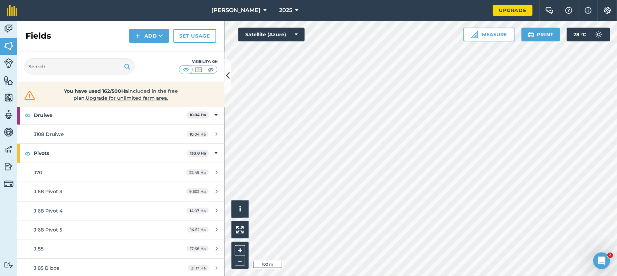
click at [500, 35] on div "Click to start drawing i © 2025 TomTom, Microsoft 100 m + – Satellite (Azure) M…" at bounding box center [421, 149] width 392 height 256
click at [155, 33] on button "Add" at bounding box center [149, 36] width 40 height 14
click at [151, 51] on link "Draw" at bounding box center [149, 51] width 38 height 15
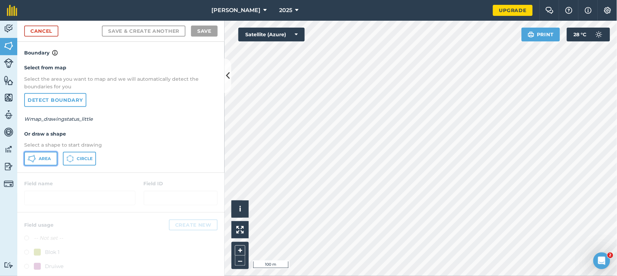
click at [49, 154] on button "Area" at bounding box center [40, 159] width 33 height 14
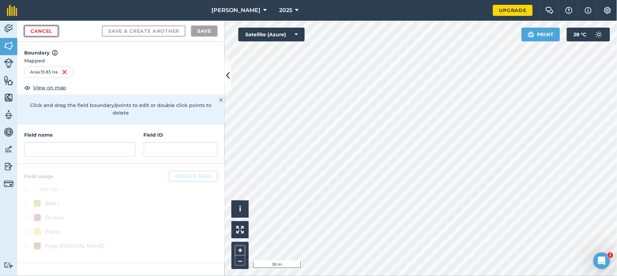
click at [41, 32] on link "Cancel" at bounding box center [41, 31] width 34 height 11
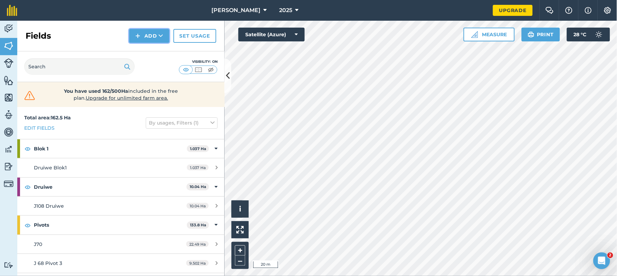
click at [151, 35] on button "Add" at bounding box center [149, 36] width 40 height 14
click at [146, 52] on link "Draw" at bounding box center [149, 51] width 38 height 15
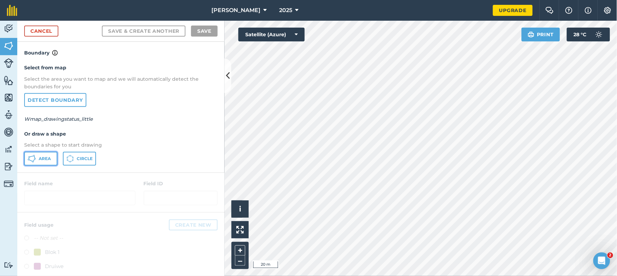
click at [42, 156] on span "Area" at bounding box center [45, 159] width 12 height 6
click at [241, 225] on button "–" at bounding box center [240, 261] width 10 height 10
click at [241, 225] on button "+" at bounding box center [240, 251] width 10 height 10
click at [148, 152] on div "Area Circle" at bounding box center [120, 159] width 193 height 14
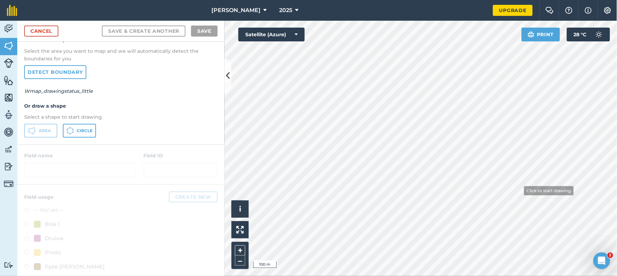
scroll to position [29, 0]
click at [168, 123] on div "Area Circle" at bounding box center [120, 130] width 193 height 14
click at [227, 74] on icon at bounding box center [228, 76] width 4 height 12
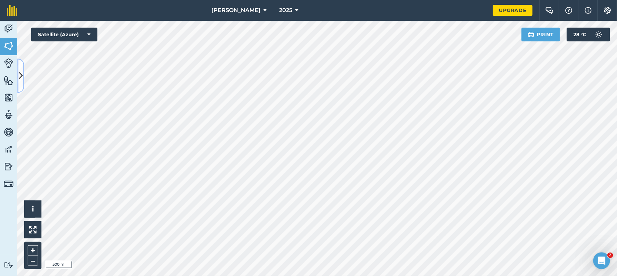
click at [18, 78] on button at bounding box center [20, 76] width 7 height 35
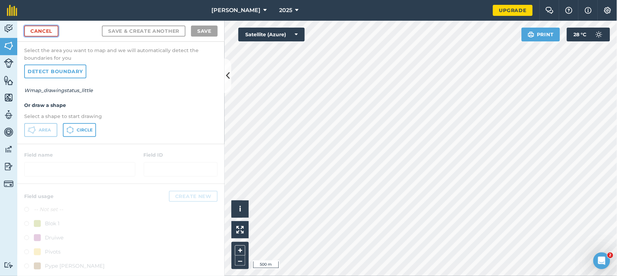
click at [46, 30] on link "Cancel" at bounding box center [41, 31] width 34 height 11
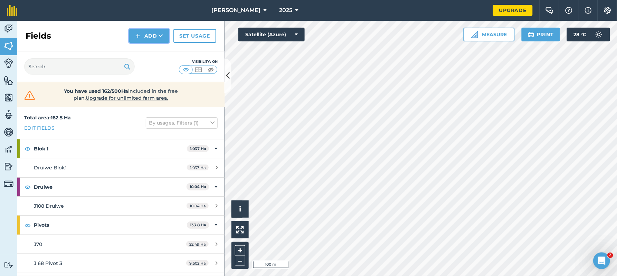
click at [160, 34] on icon at bounding box center [161, 35] width 4 height 7
click at [158, 56] on link "Draw" at bounding box center [149, 51] width 38 height 15
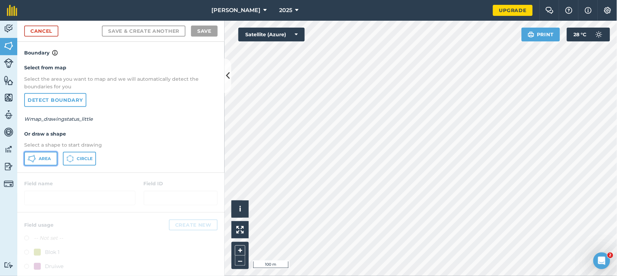
click at [44, 156] on span "Area" at bounding box center [45, 159] width 12 height 6
click at [45, 26] on link "Cancel" at bounding box center [41, 31] width 34 height 11
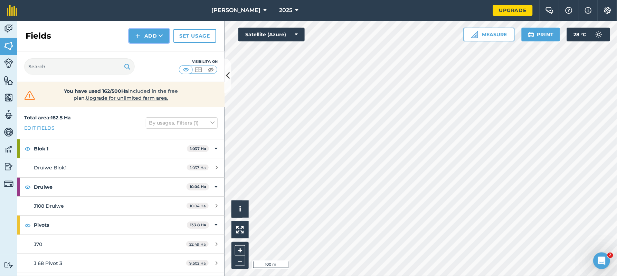
click at [159, 37] on button "Add" at bounding box center [149, 36] width 40 height 14
click at [156, 50] on link "Draw" at bounding box center [149, 51] width 38 height 15
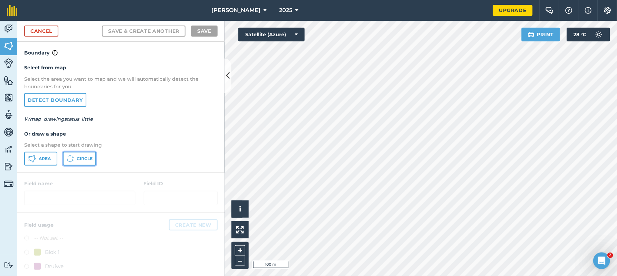
click at [81, 156] on span "Circle" at bounding box center [85, 159] width 16 height 6
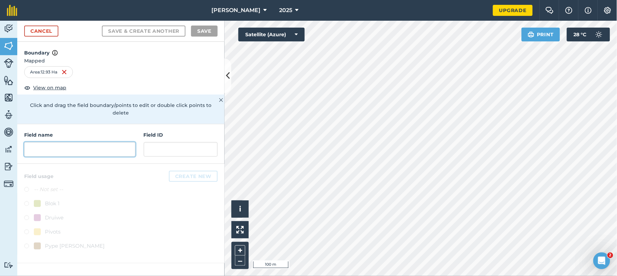
click at [65, 142] on input "text" at bounding box center [79, 149] width 111 height 15
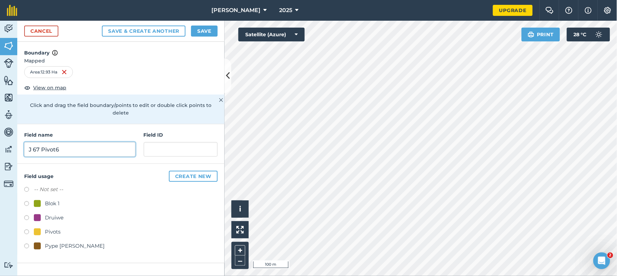
type input "J 67 Pivot6"
click at [25, 225] on label at bounding box center [29, 233] width 10 height 7
radio input "true"
click at [195, 32] on button "Save" at bounding box center [204, 31] width 27 height 11
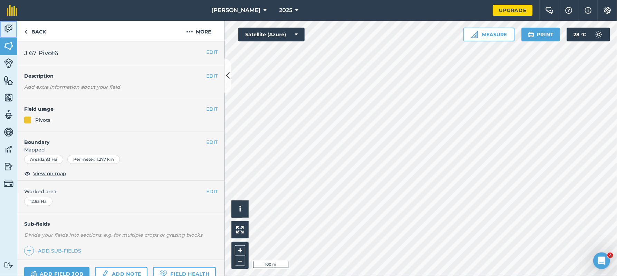
click at [7, 29] on img at bounding box center [9, 28] width 10 height 10
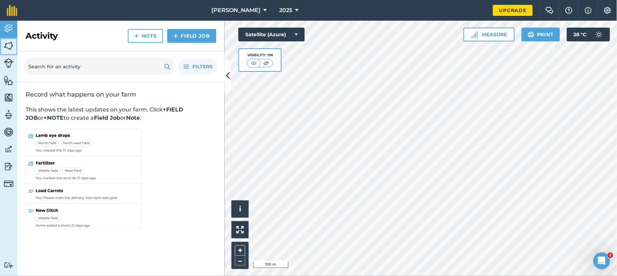
click at [8, 45] on img at bounding box center [9, 46] width 10 height 10
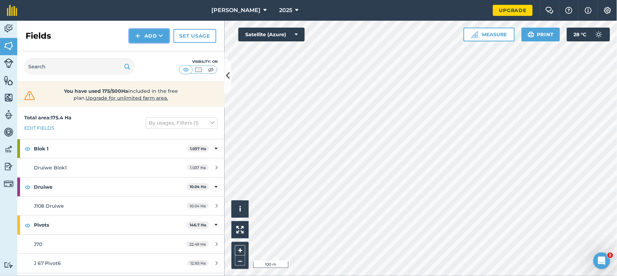
click at [149, 34] on button "Add" at bounding box center [149, 36] width 40 height 14
click at [151, 50] on link "Draw" at bounding box center [149, 51] width 38 height 15
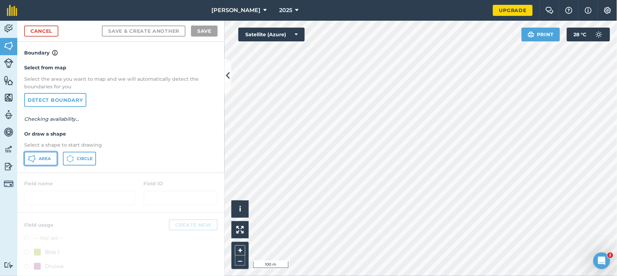
click at [44, 160] on button "Area" at bounding box center [40, 159] width 33 height 14
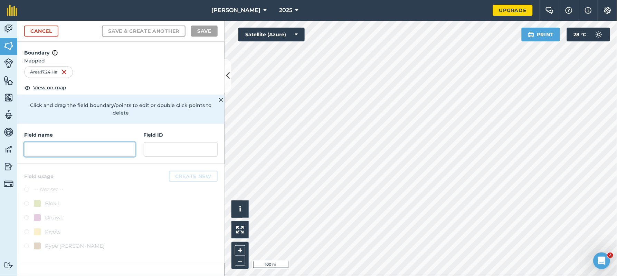
drag, startPoint x: 52, startPoint y: 142, endPoint x: 55, endPoint y: 138, distance: 4.6
click at [54, 142] on input "text" at bounding box center [79, 149] width 111 height 15
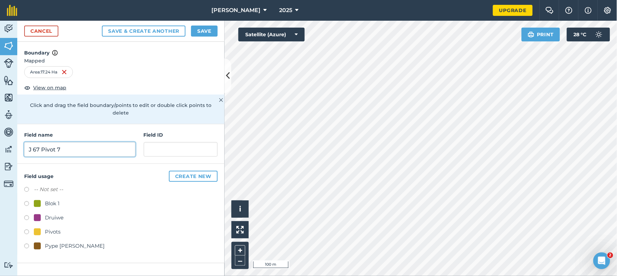
type input "J 67 Pivot 7"
click at [25, 225] on label at bounding box center [29, 233] width 10 height 7
radio input "true"
click at [208, 32] on button "Save" at bounding box center [204, 31] width 27 height 11
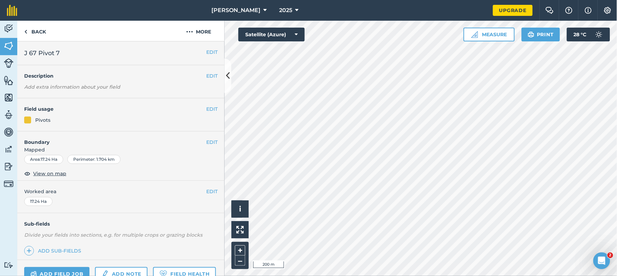
click at [91, 53] on h2 "J 67 Pivot 7" at bounding box center [115, 53] width 182 height 10
click at [206, 53] on button "EDIT" at bounding box center [211, 52] width 11 height 8
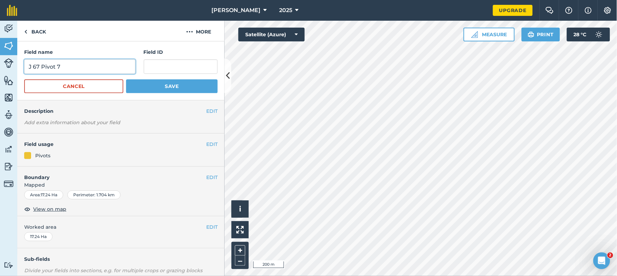
click at [102, 63] on input "J 67 Pivot 7" at bounding box center [79, 66] width 111 height 15
type input "J 67 Pivot 7 Org"
click at [197, 85] on button "Save" at bounding box center [172, 86] width 92 height 14
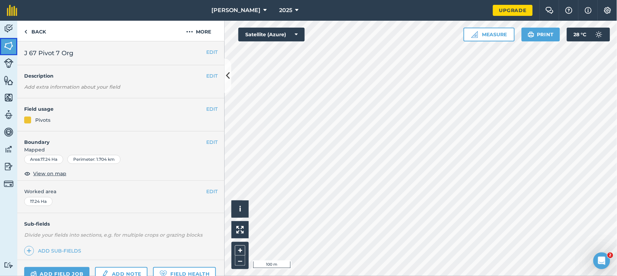
click at [1, 48] on link "Fields" at bounding box center [8, 46] width 17 height 17
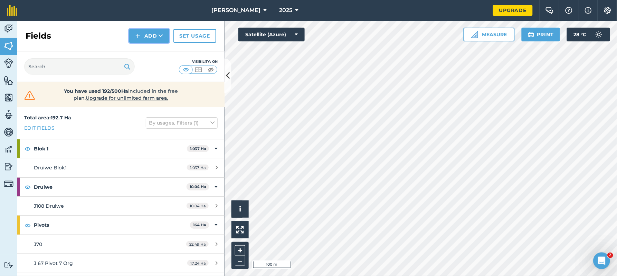
click at [155, 34] on button "Add" at bounding box center [149, 36] width 40 height 14
click at [146, 52] on link "Draw" at bounding box center [149, 51] width 38 height 15
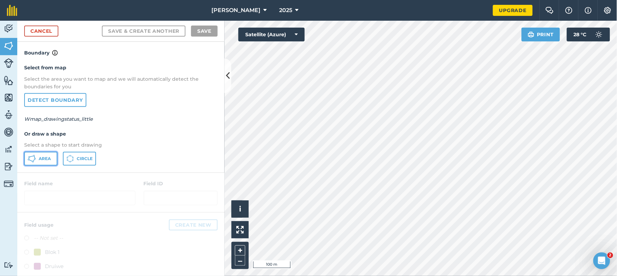
click at [42, 157] on span "Area" at bounding box center [45, 159] width 12 height 6
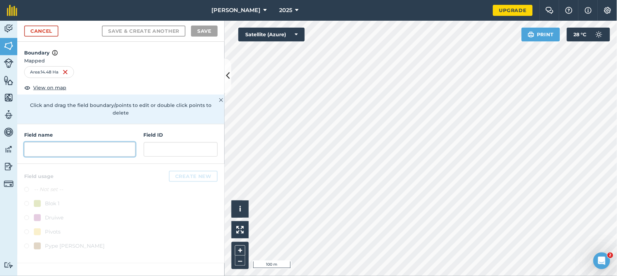
click at [78, 142] on input "text" at bounding box center [79, 149] width 111 height 15
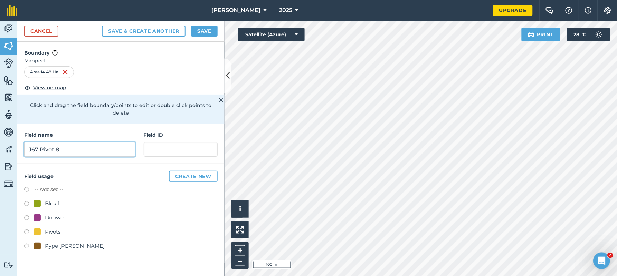
type input "J67 Pivot 8"
click at [27, 225] on label at bounding box center [29, 233] width 10 height 7
radio input "true"
click at [205, 30] on button "Save" at bounding box center [204, 31] width 27 height 11
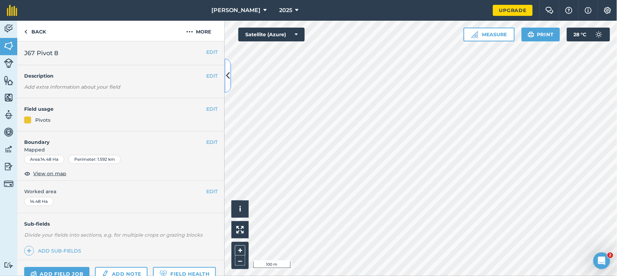
click at [225, 82] on button at bounding box center [228, 76] width 7 height 35
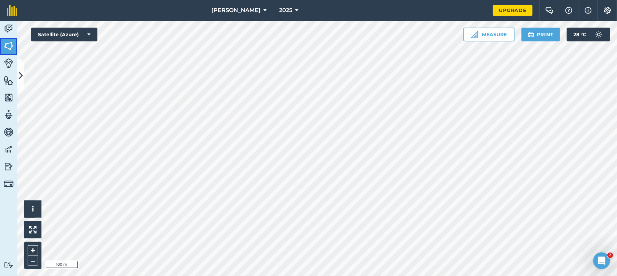
click at [10, 48] on img at bounding box center [9, 46] width 10 height 10
click at [9, 42] on img at bounding box center [9, 46] width 10 height 10
click at [21, 80] on icon at bounding box center [21, 76] width 4 height 12
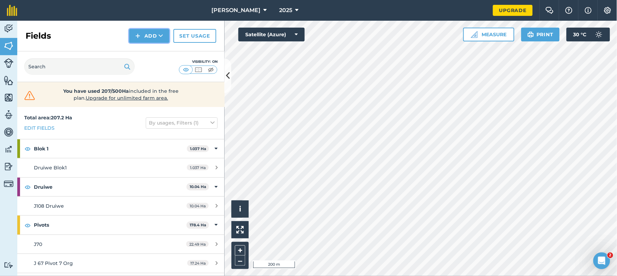
click at [158, 37] on button "Add" at bounding box center [149, 36] width 40 height 14
click at [155, 51] on link "Draw" at bounding box center [149, 51] width 38 height 15
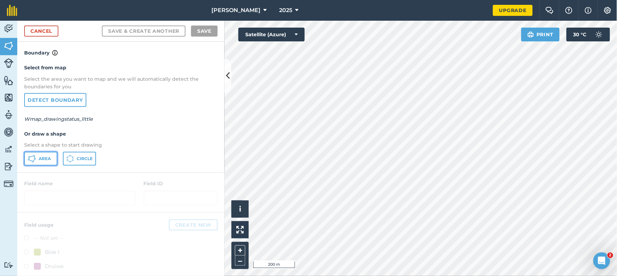
click at [39, 159] on span "Area" at bounding box center [45, 159] width 12 height 6
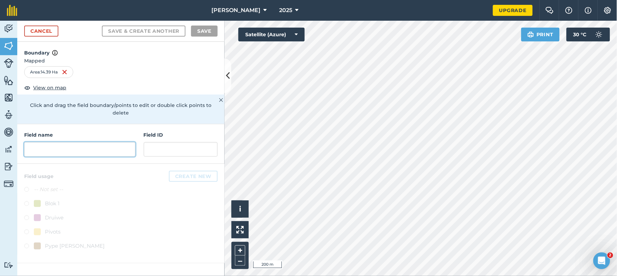
click at [51, 142] on input "text" at bounding box center [79, 149] width 111 height 15
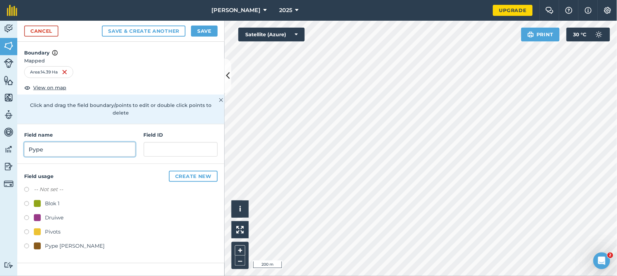
click at [28, 142] on input "Pype" at bounding box center [79, 149] width 111 height 15
type input "Pype"
click at [25, 225] on label at bounding box center [29, 247] width 10 height 7
radio input "true"
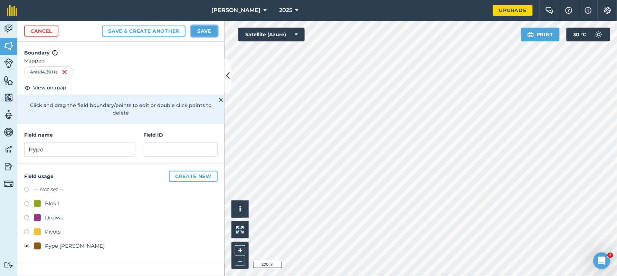
click at [207, 30] on button "Save" at bounding box center [204, 31] width 27 height 11
